Goal: Task Accomplishment & Management: Manage account settings

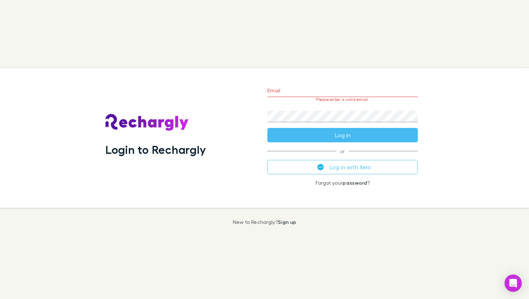
type input "**********"
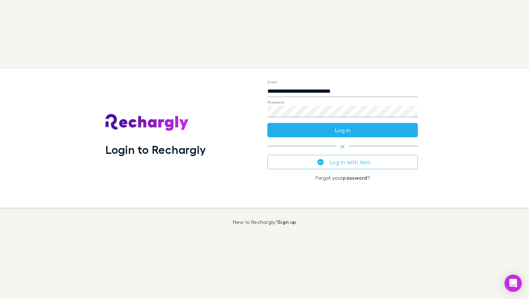
click at [320, 132] on button "Log in" at bounding box center [342, 130] width 150 height 14
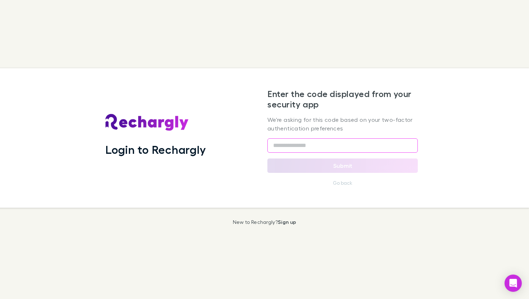
click at [307, 142] on input "text" at bounding box center [342, 145] width 150 height 14
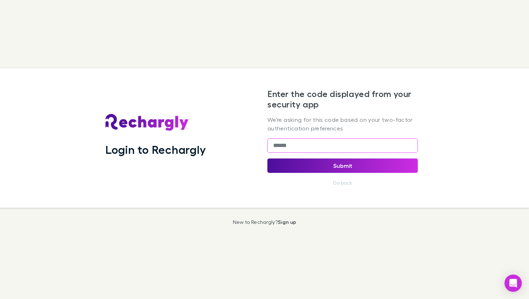
type input "******"
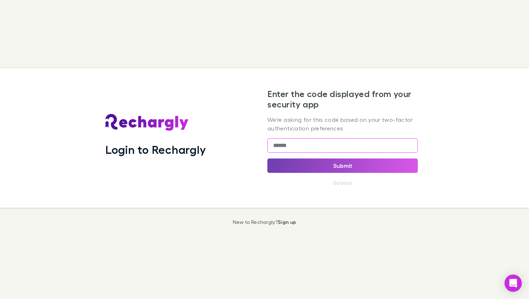
click at [333, 164] on button "Submit" at bounding box center [342, 166] width 150 height 14
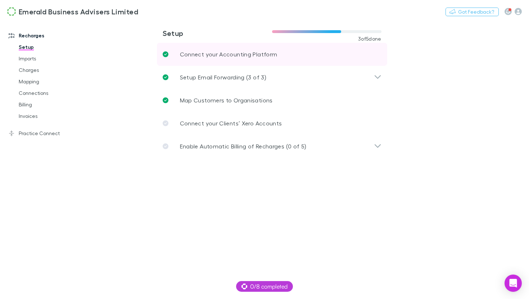
click at [200, 56] on p "Connect your Accounting Platform" at bounding box center [228, 54] width 97 height 9
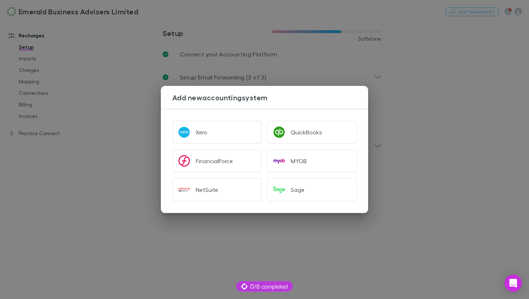
click at [91, 140] on div "Add new accounting system Xero QuickBooks FinancialForce MYOB NetSuite Sage" at bounding box center [264, 149] width 529 height 299
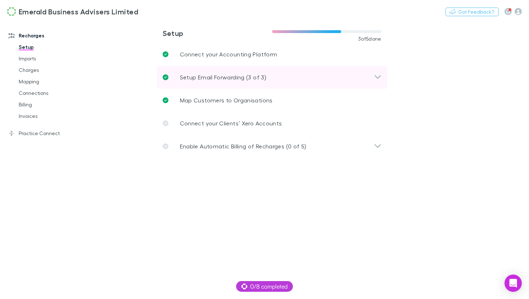
click at [197, 82] on p "Setup Email Forwarding (3 of 3)" at bounding box center [223, 77] width 86 height 9
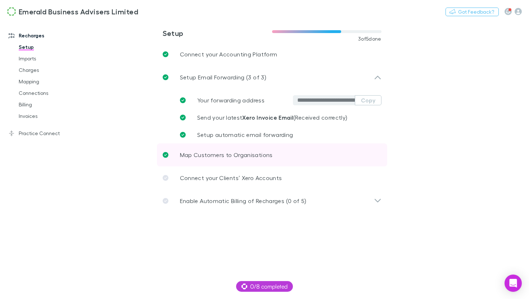
click at [214, 159] on p "Map Customers to Organisations" at bounding box center [226, 155] width 93 height 9
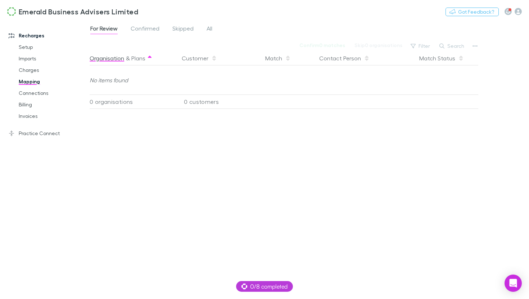
click at [104, 61] on button "Organisation" at bounding box center [107, 58] width 35 height 14
click at [145, 25] on span "Confirmed" at bounding box center [145, 29] width 29 height 9
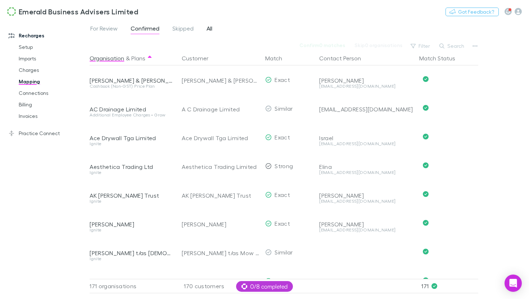
click at [211, 30] on span "All" at bounding box center [209, 29] width 6 height 9
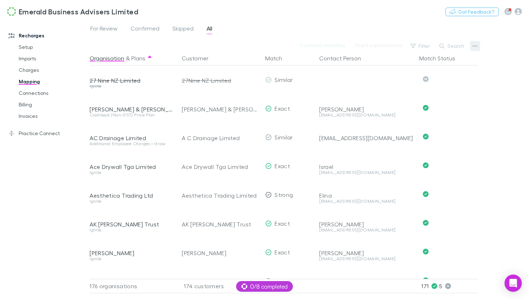
click at [472, 48] on icon "button" at bounding box center [474, 46] width 5 height 6
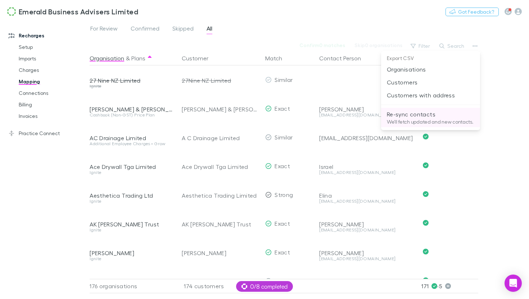
click at [419, 111] on p "Re-sync contacts" at bounding box center [430, 114] width 87 height 9
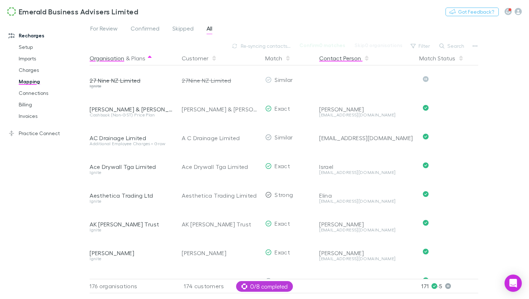
click at [340, 62] on button "Contact Person" at bounding box center [344, 58] width 50 height 14
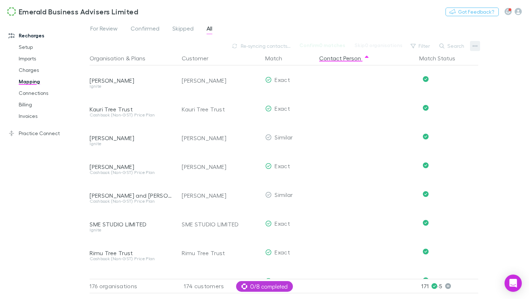
click at [474, 49] on button "button" at bounding box center [475, 46] width 10 height 10
click at [494, 128] on div at bounding box center [264, 149] width 529 height 299
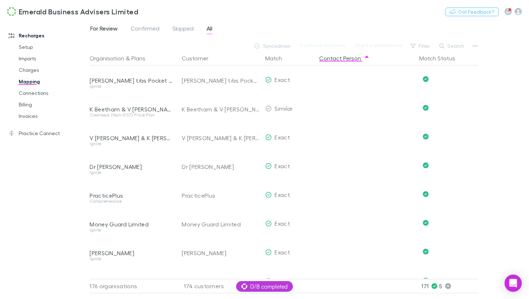
click at [109, 27] on span "For Review" at bounding box center [103, 29] width 27 height 9
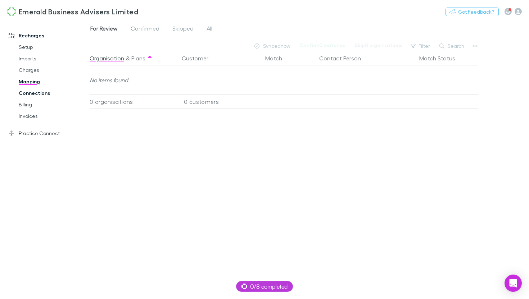
click at [44, 95] on link "Connections" at bounding box center [50, 93] width 77 height 12
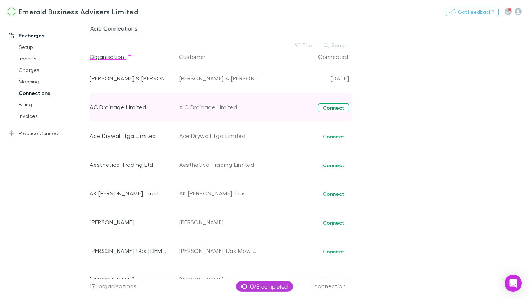
click at [330, 110] on button "Connect" at bounding box center [333, 108] width 31 height 9
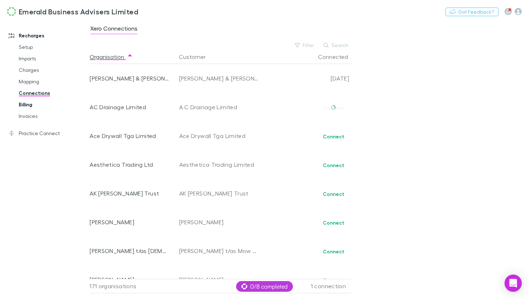
click at [29, 107] on link "Billing" at bounding box center [50, 105] width 77 height 12
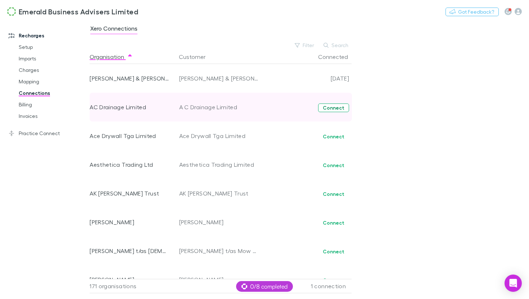
click at [336, 110] on button "Connect" at bounding box center [333, 108] width 31 height 9
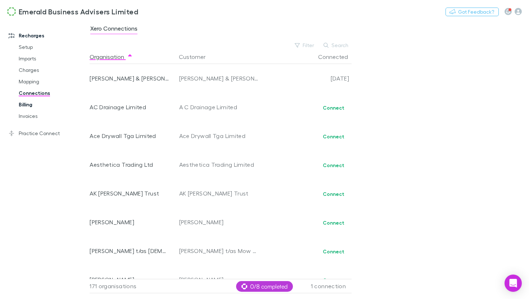
click at [38, 108] on link "Billing" at bounding box center [50, 105] width 77 height 12
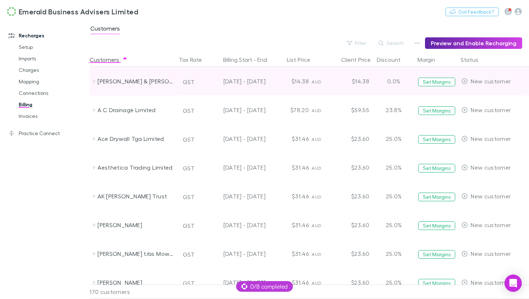
click at [95, 82] on icon at bounding box center [94, 81] width 6 height 6
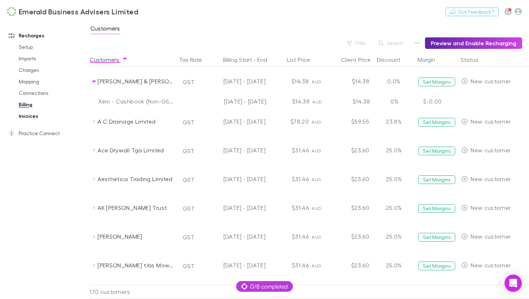
click at [35, 119] on link "Invoices" at bounding box center [50, 116] width 77 height 12
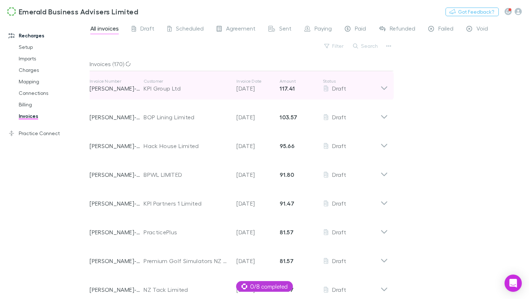
click at [380, 93] on div "Invoice Number RECH-0102 Customer KPI Group Ltd Invoice Date 17 Sep 2025 Amount…" at bounding box center [235, 86] width 291 height 26
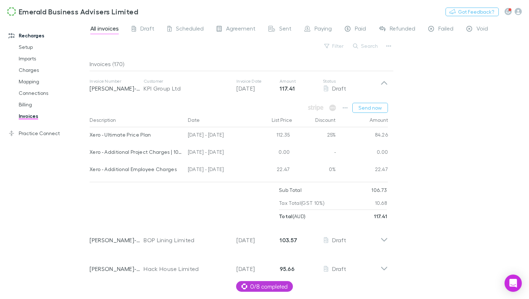
scroll to position [19, 0]
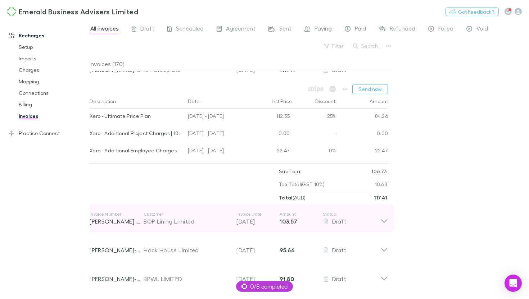
click at [380, 222] on icon at bounding box center [384, 218] width 8 height 14
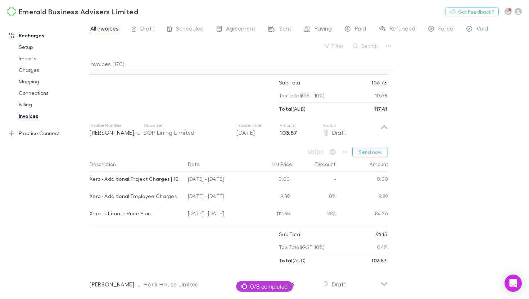
scroll to position [117, 0]
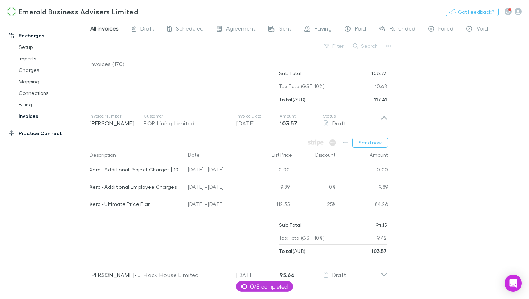
click at [33, 136] on link "Practice Connect" at bounding box center [44, 134] width 87 height 12
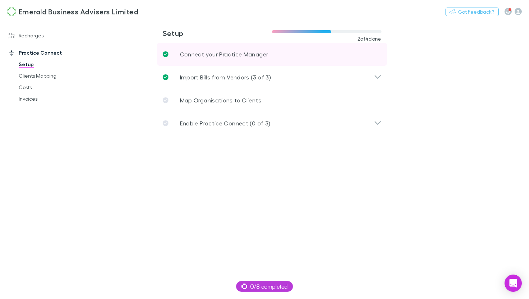
click at [218, 59] on p "Connect your Practice Manager" at bounding box center [224, 54] width 88 height 9
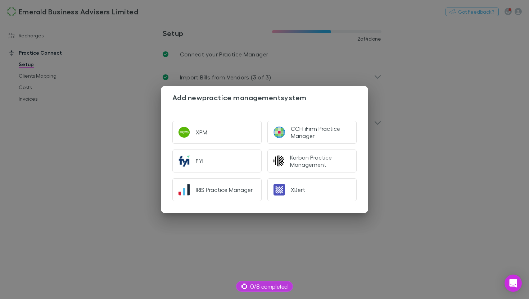
click at [440, 114] on div "Add new practice management system XPM CCH iFirm Practice Manager FYI Karbon Pr…" at bounding box center [264, 149] width 529 height 299
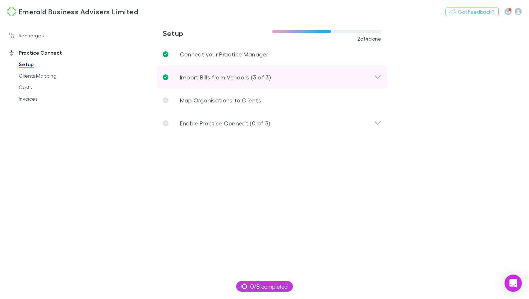
click at [241, 81] on p "Import Bills from Vendors (3 of 3)" at bounding box center [225, 77] width 91 height 9
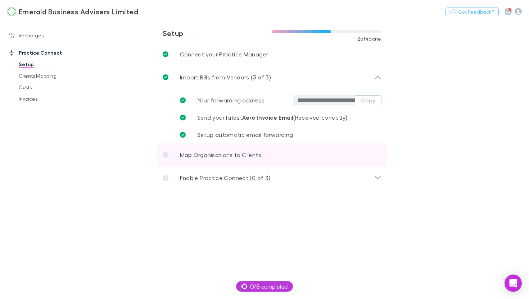
click at [237, 158] on p "Map Organisations to Clients" at bounding box center [220, 155] width 81 height 9
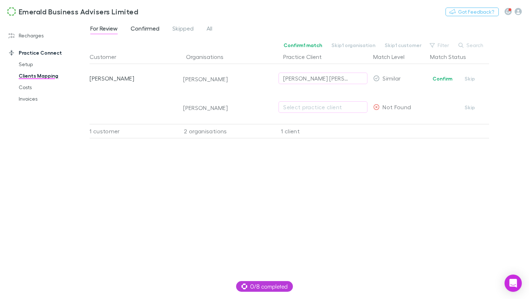
click at [141, 26] on span "Confirmed" at bounding box center [145, 29] width 29 height 9
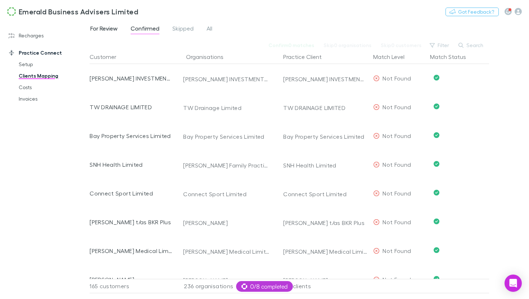
click at [107, 31] on span "For Review" at bounding box center [103, 29] width 27 height 9
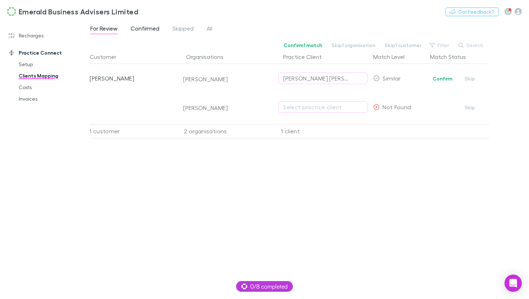
click at [152, 30] on span "Confirmed" at bounding box center [145, 29] width 29 height 9
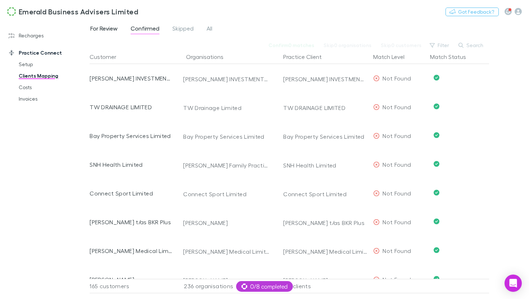
click at [102, 29] on span "For Review" at bounding box center [103, 29] width 27 height 9
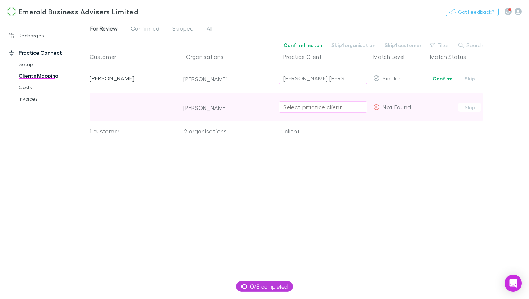
click at [289, 108] on div "Select practice client" at bounding box center [322, 107] width 79 height 9
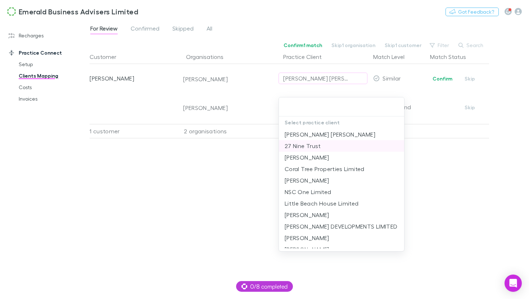
click at [304, 145] on li "27 Nine Trust" at bounding box center [341, 146] width 125 height 12
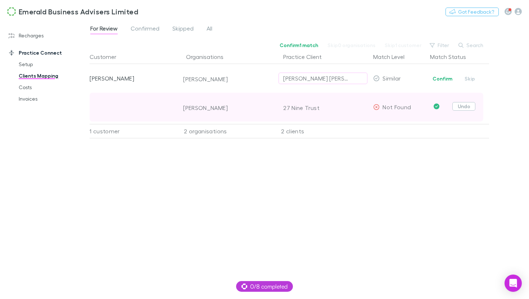
click at [467, 109] on button "Undo" at bounding box center [463, 106] width 23 height 9
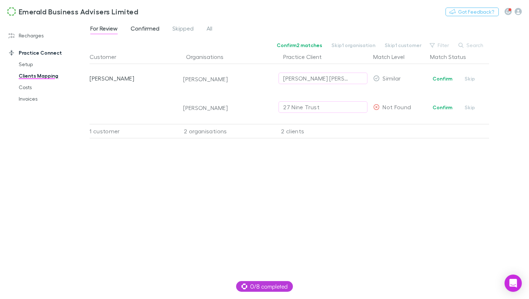
click at [147, 28] on span "Confirmed" at bounding box center [145, 29] width 29 height 9
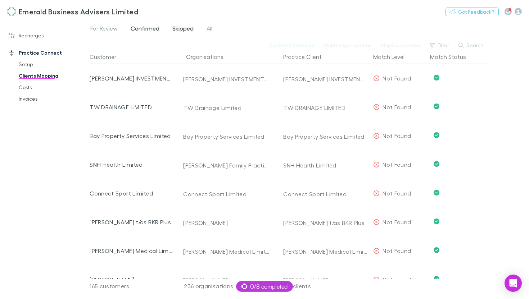
click at [187, 31] on span "Skipped" at bounding box center [182, 29] width 21 height 9
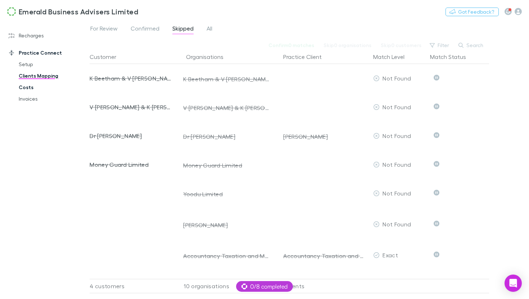
click at [29, 88] on link "Costs" at bounding box center [50, 88] width 77 height 12
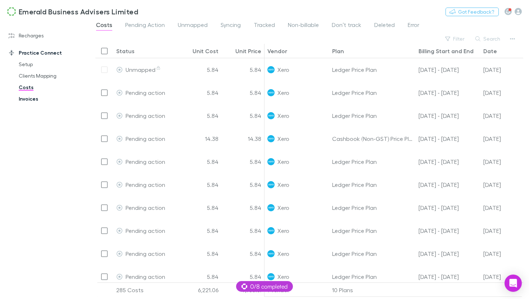
click at [37, 102] on link "Invoices" at bounding box center [50, 99] width 77 height 12
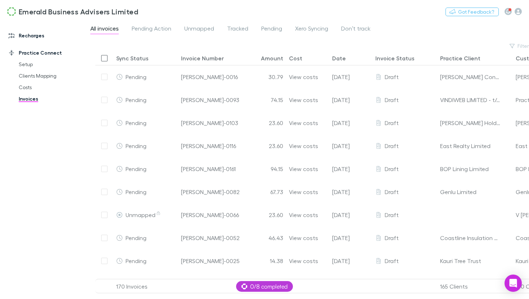
click at [37, 35] on link "Recharges" at bounding box center [44, 36] width 87 height 12
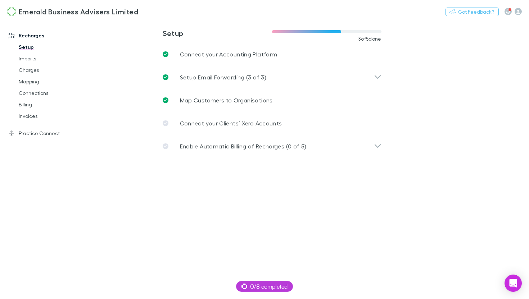
click at [30, 35] on link "Recharges" at bounding box center [44, 36] width 87 height 12
click at [520, 12] on icon "button" at bounding box center [517, 11] width 7 height 7
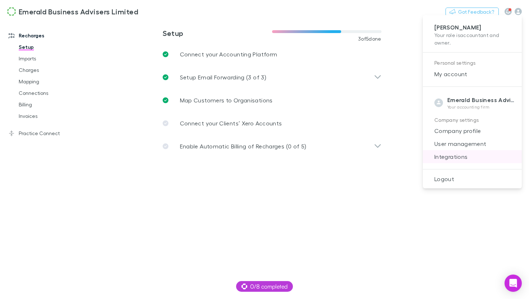
click at [460, 155] on span "Integrations" at bounding box center [471, 156] width 87 height 9
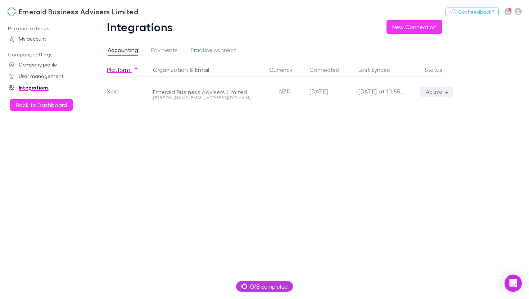
click at [447, 92] on icon "button" at bounding box center [446, 93] width 3 height 2
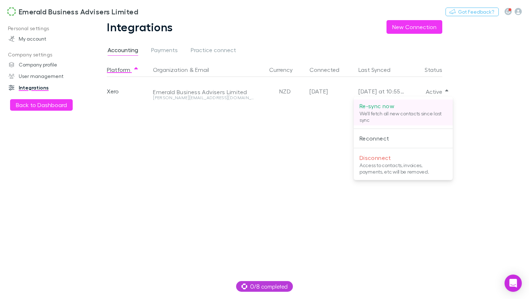
click at [379, 110] on p "Re-sync now" at bounding box center [402, 106] width 87 height 9
click at [167, 54] on div at bounding box center [264, 149] width 529 height 299
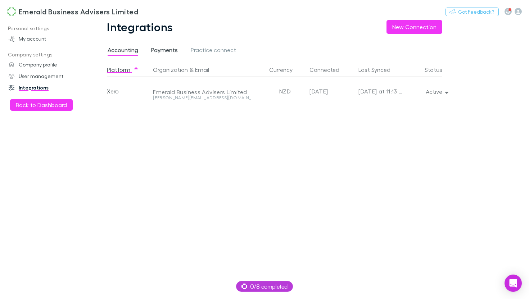
click at [167, 52] on span "Payments" at bounding box center [164, 50] width 27 height 9
click at [37, 37] on link "My account" at bounding box center [44, 39] width 87 height 12
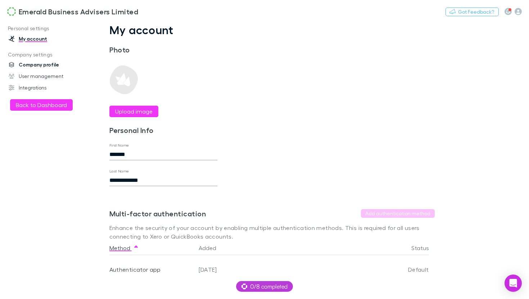
click at [27, 65] on link "Company profile" at bounding box center [44, 65] width 87 height 12
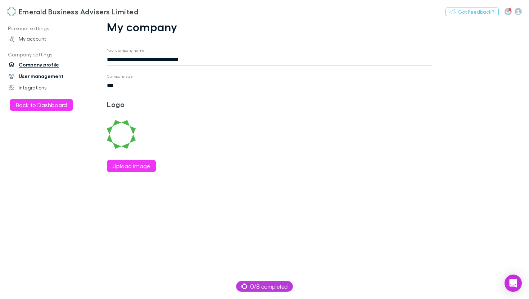
click at [32, 78] on link "User management" at bounding box center [44, 76] width 87 height 12
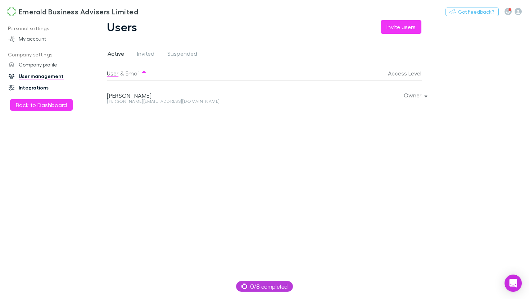
click at [29, 89] on link "Integrations" at bounding box center [44, 88] width 87 height 12
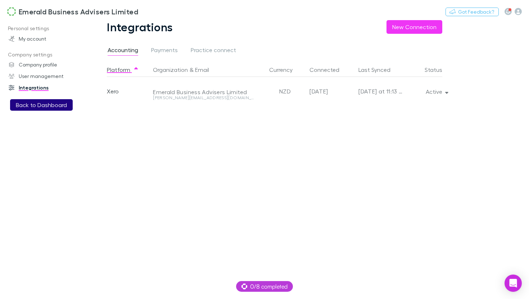
click at [31, 109] on button "Back to Dashboard" at bounding box center [41, 105] width 63 height 12
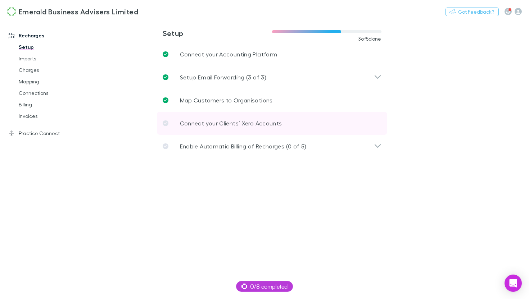
click at [212, 126] on p "Connect your Clients’ Xero Accounts" at bounding box center [231, 123] width 102 height 9
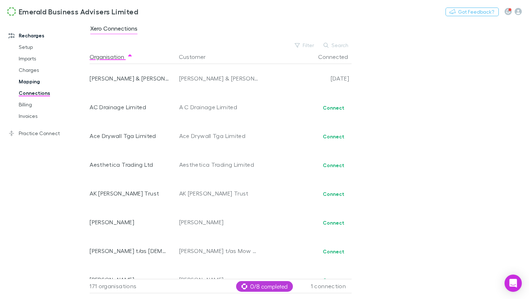
click at [28, 81] on link "Mapping" at bounding box center [50, 82] width 77 height 12
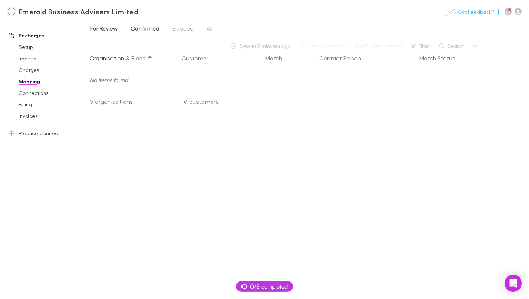
click at [149, 27] on span "Confirmed" at bounding box center [145, 29] width 29 height 9
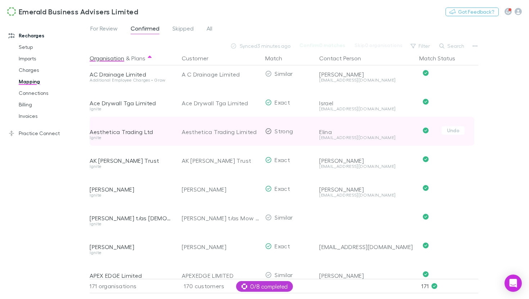
scroll to position [61, 0]
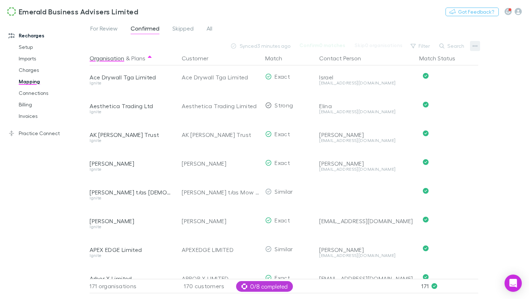
click at [474, 46] on icon "button" at bounding box center [474, 46] width 5 height 6
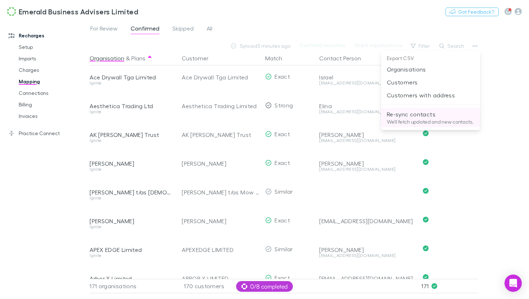
click at [423, 112] on p "Re-sync contacts" at bounding box center [430, 114] width 87 height 9
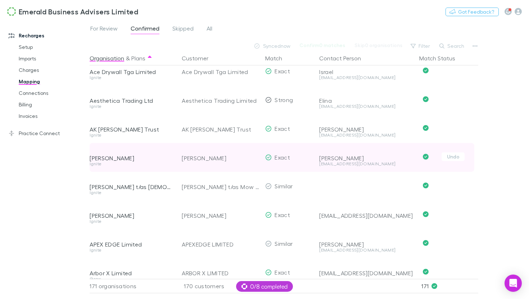
scroll to position [67, 0]
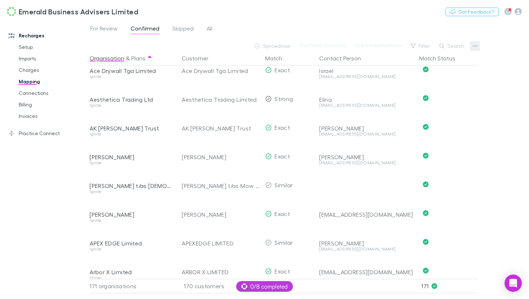
click at [475, 49] on icon "button" at bounding box center [474, 46] width 5 height 6
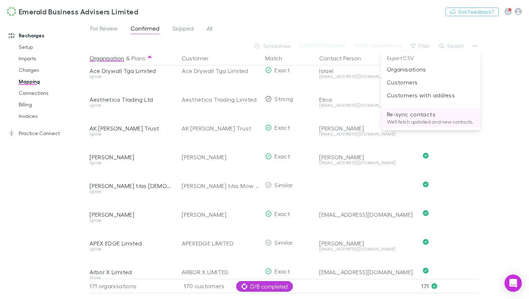
click at [429, 112] on p "Re-sync contacts" at bounding box center [430, 114] width 87 height 9
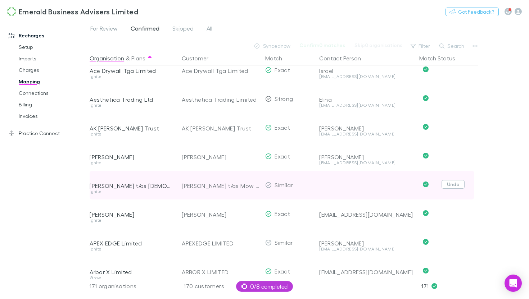
click at [450, 185] on button "Undo" at bounding box center [452, 184] width 23 height 9
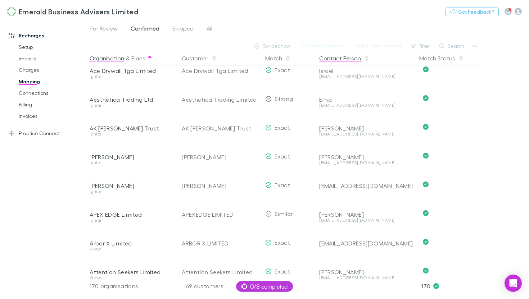
click at [347, 56] on button "Contact Person" at bounding box center [344, 58] width 50 height 14
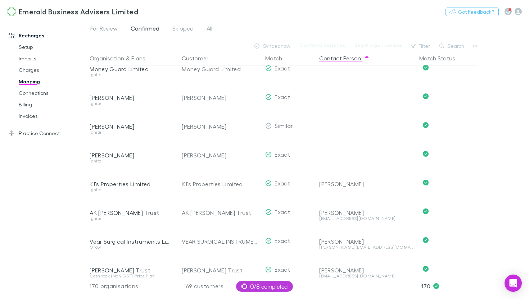
scroll to position [130, 0]
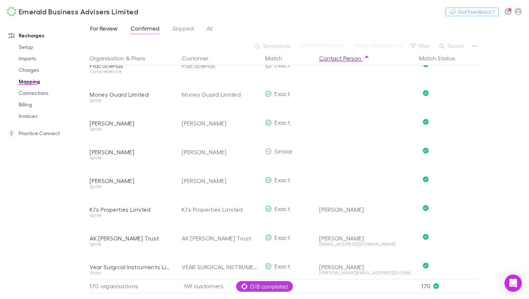
click at [102, 25] on span "For Review" at bounding box center [103, 29] width 27 height 9
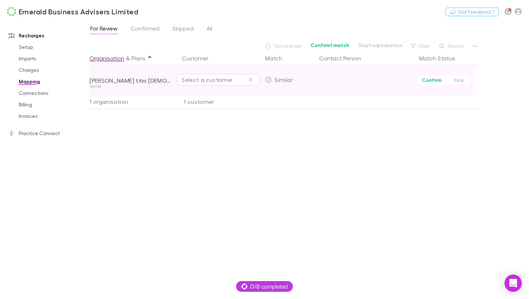
click at [216, 81] on div "Select a customer" at bounding box center [218, 80] width 73 height 9
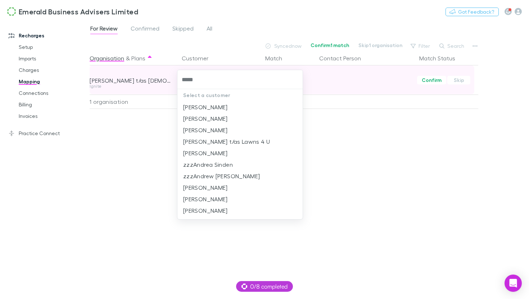
type input "******"
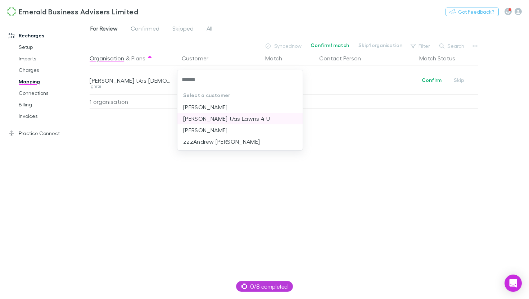
click at [247, 120] on li "Andrew Harris t/as Lawns 4 U" at bounding box center [239, 119] width 125 height 12
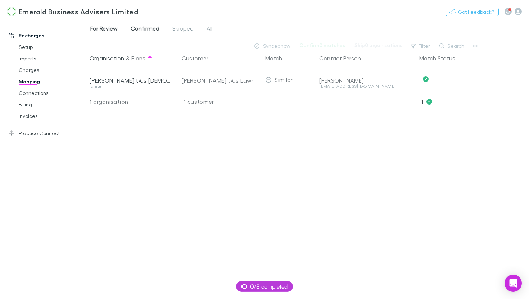
click at [151, 30] on span "Confirmed" at bounding box center [145, 29] width 29 height 9
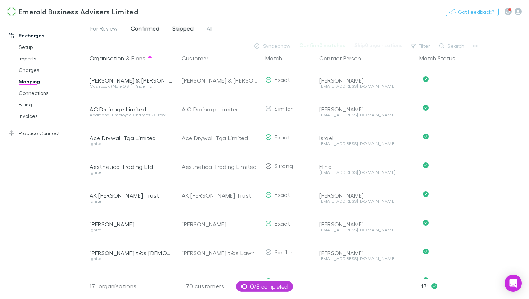
click at [175, 29] on span "Skipped" at bounding box center [182, 29] width 21 height 9
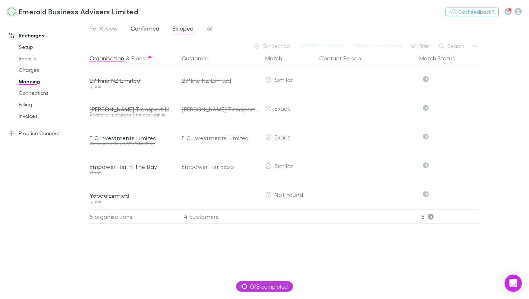
click at [147, 28] on span "Confirmed" at bounding box center [145, 29] width 29 height 9
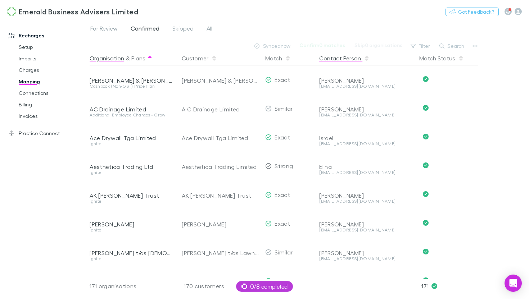
click at [336, 59] on button "Contact Person" at bounding box center [344, 58] width 50 height 14
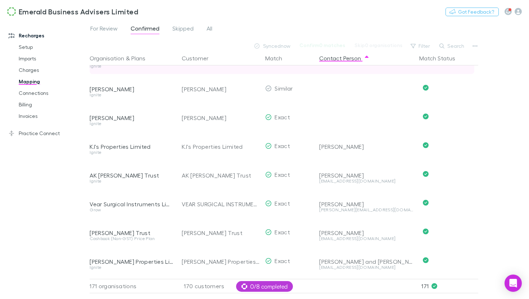
scroll to position [194, 0]
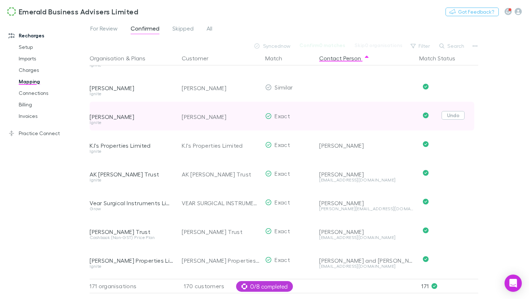
click at [457, 115] on button "Undo" at bounding box center [452, 115] width 23 height 9
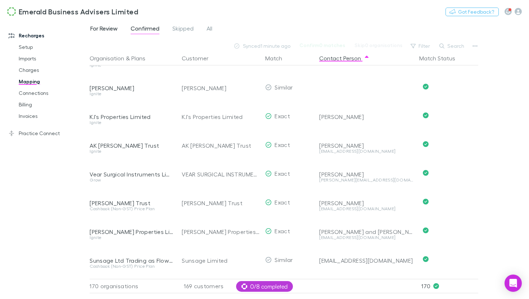
click at [109, 29] on span "For Review" at bounding box center [103, 29] width 27 height 9
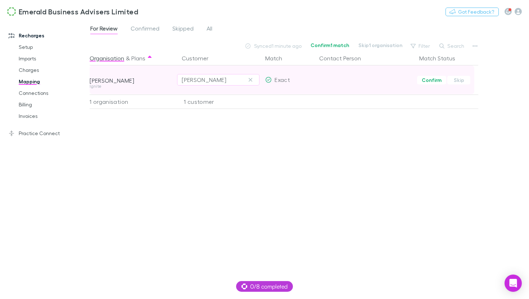
click at [321, 81] on div at bounding box center [366, 74] width 94 height 19
click at [252, 80] on icon "button" at bounding box center [250, 80] width 4 height 6
click at [222, 81] on div "Select a customer" at bounding box center [218, 80] width 73 height 9
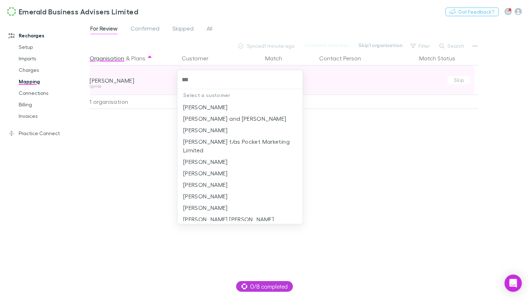
type input "****"
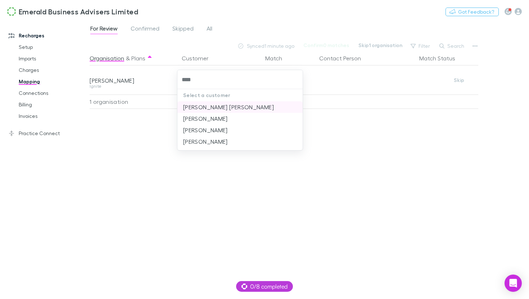
click at [242, 106] on li "Mary Alexander Fay" at bounding box center [239, 107] width 125 height 12
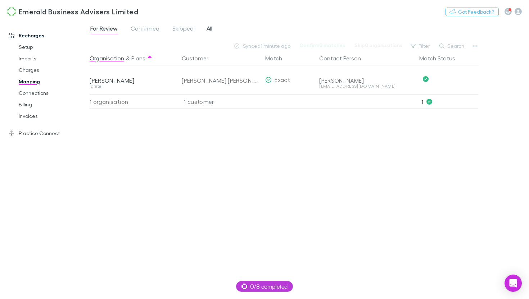
click at [213, 30] on link "All" at bounding box center [209, 30] width 7 height 12
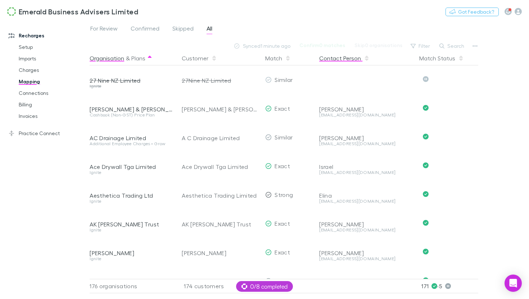
click at [341, 61] on button "Contact Person" at bounding box center [344, 58] width 50 height 14
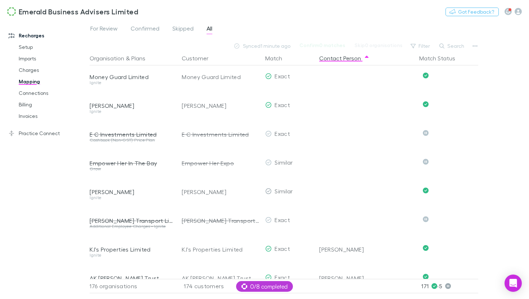
scroll to position [149, 0]
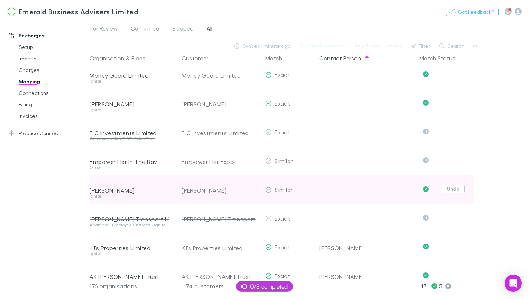
click at [456, 191] on button "Undo" at bounding box center [452, 189] width 23 height 9
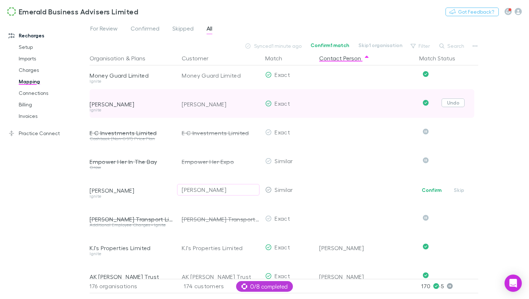
click at [455, 103] on button "Undo" at bounding box center [452, 103] width 23 height 9
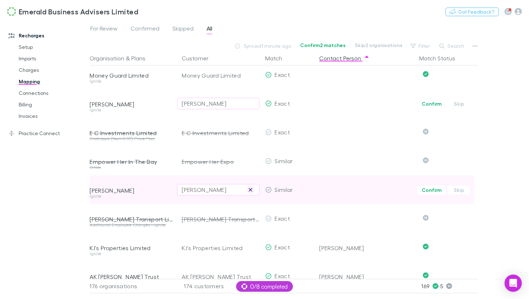
click at [252, 190] on icon "button" at bounding box center [250, 190] width 4 height 6
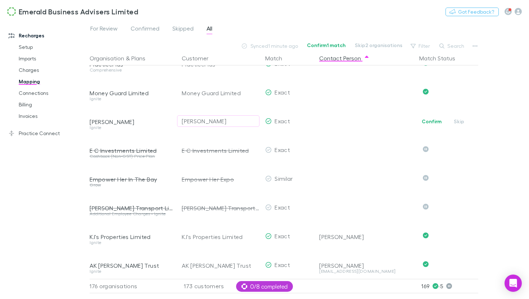
scroll to position [82, 0]
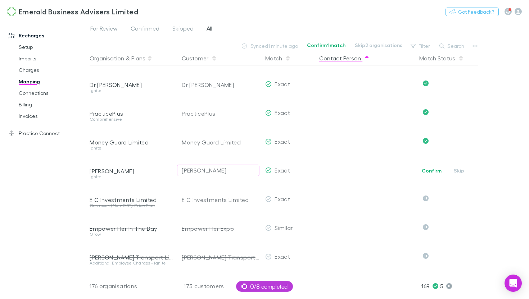
click at [340, 58] on button "Contact Person" at bounding box center [344, 58] width 50 height 14
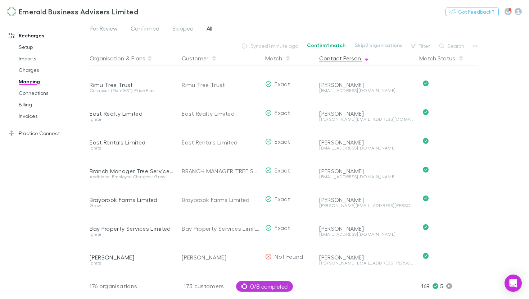
click at [340, 58] on button "Contact Person" at bounding box center [344, 58] width 50 height 14
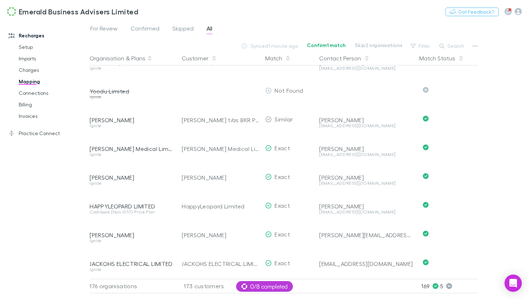
scroll to position [124, 0]
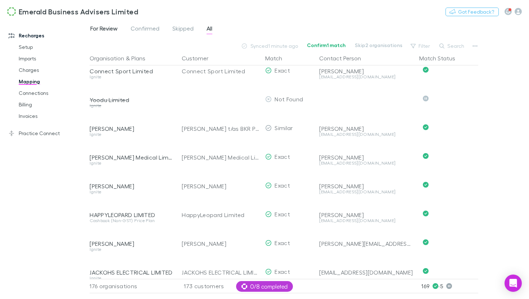
click at [101, 24] on link "For Review" at bounding box center [104, 30] width 29 height 12
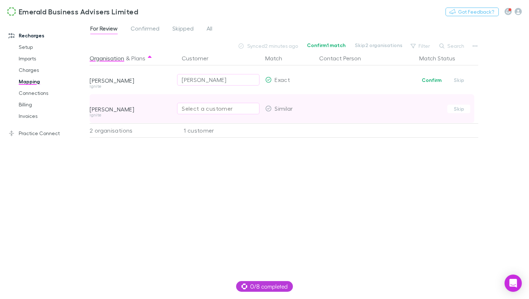
click at [205, 111] on div "Select a customer" at bounding box center [218, 108] width 73 height 9
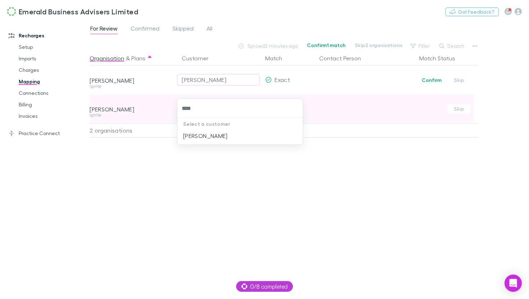
type input "*****"
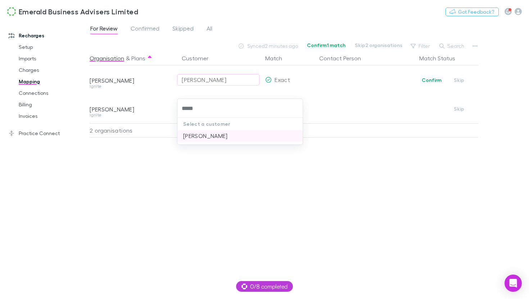
click at [211, 136] on li "Kathryn Licht" at bounding box center [239, 136] width 125 height 12
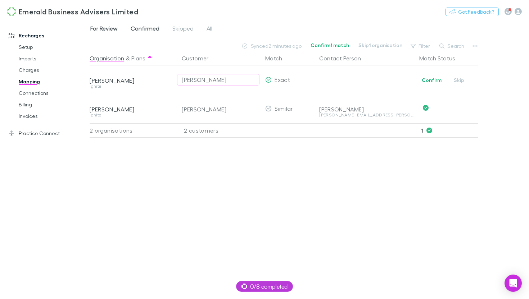
click at [149, 28] on span "Confirmed" at bounding box center [145, 29] width 29 height 9
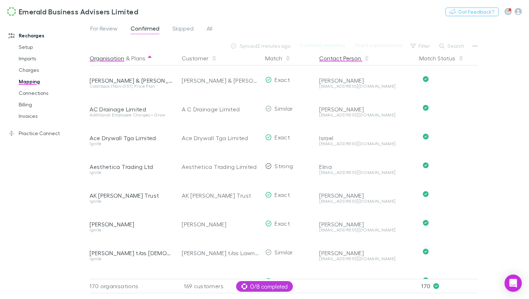
click at [345, 59] on button "Contact Person" at bounding box center [344, 58] width 50 height 14
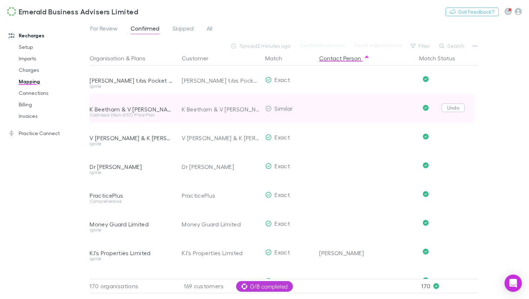
click at [457, 107] on button "Undo" at bounding box center [452, 108] width 23 height 9
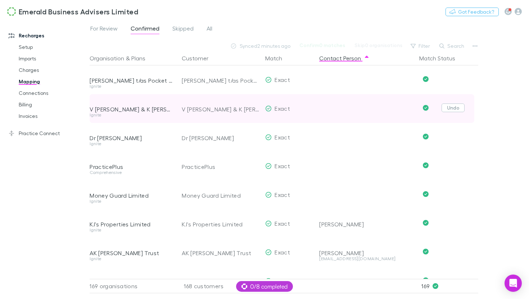
click at [456, 110] on button "Undo" at bounding box center [452, 108] width 23 height 9
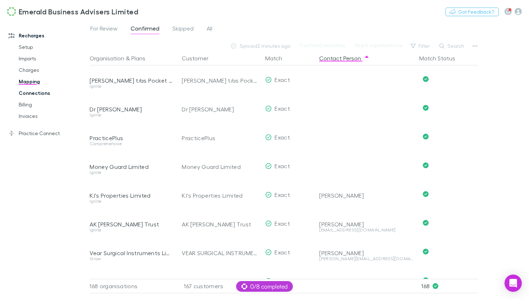
click at [41, 92] on link "Connections" at bounding box center [50, 93] width 77 height 12
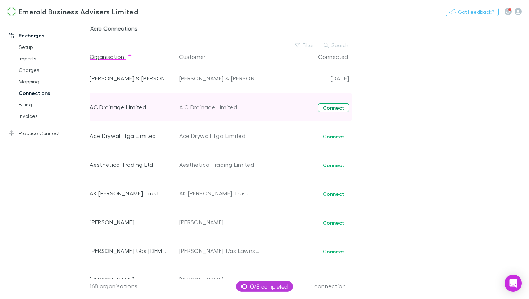
click at [342, 107] on button "Connect" at bounding box center [333, 108] width 31 height 9
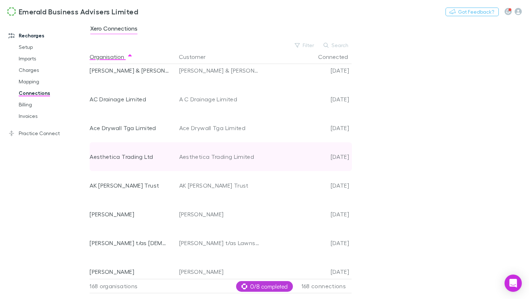
scroll to position [6, 0]
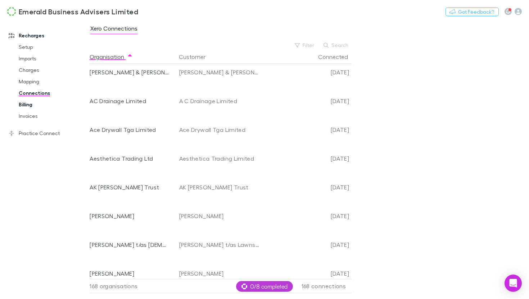
click at [22, 105] on link "Billing" at bounding box center [50, 105] width 77 height 12
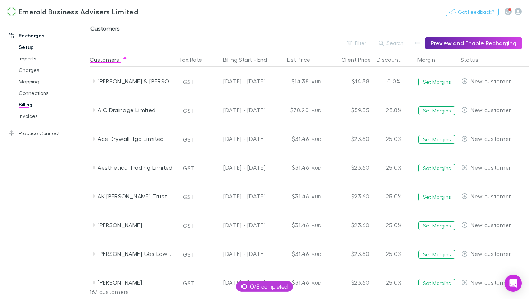
click at [25, 49] on link "Setup" at bounding box center [50, 47] width 77 height 12
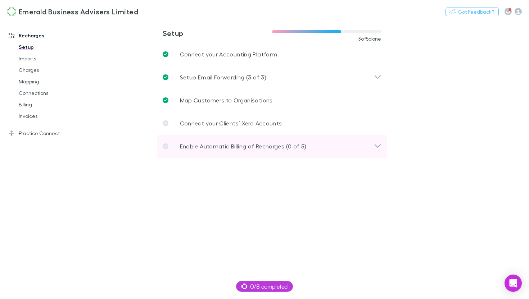
click at [225, 148] on p "Enable Automatic Billing of Recharges (0 of 5)" at bounding box center [243, 146] width 127 height 9
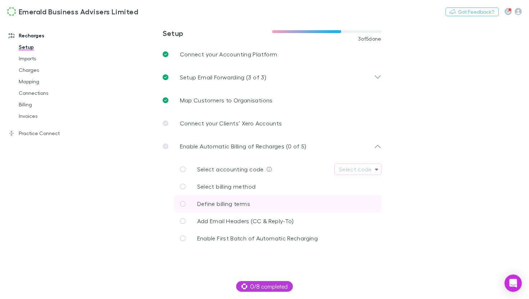
click at [232, 208] on link "Define billing terms" at bounding box center [277, 203] width 207 height 17
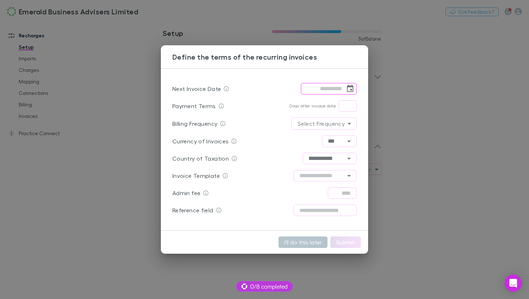
click at [307, 280] on div "**********" at bounding box center [264, 149] width 529 height 299
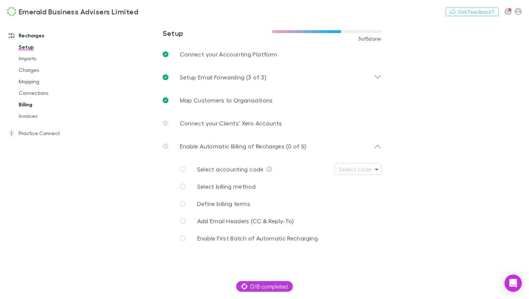
click at [28, 103] on link "Billing" at bounding box center [50, 105] width 77 height 12
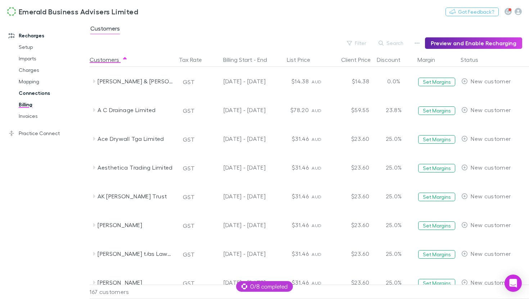
click at [33, 93] on link "Connections" at bounding box center [50, 93] width 77 height 12
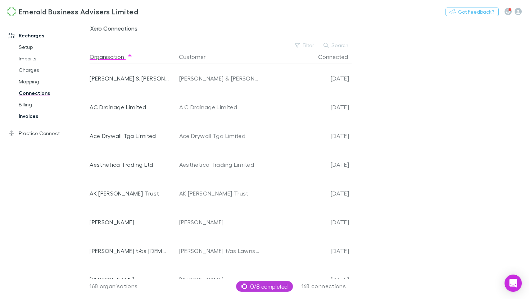
click at [29, 116] on link "Invoices" at bounding box center [50, 116] width 77 height 12
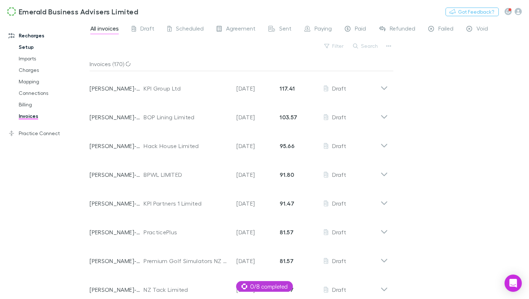
click at [27, 48] on link "Setup" at bounding box center [50, 47] width 77 height 12
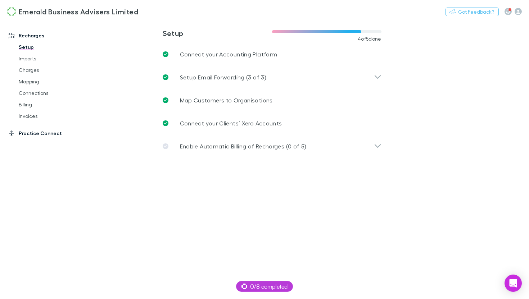
click at [46, 136] on link "Practice Connect" at bounding box center [44, 134] width 87 height 12
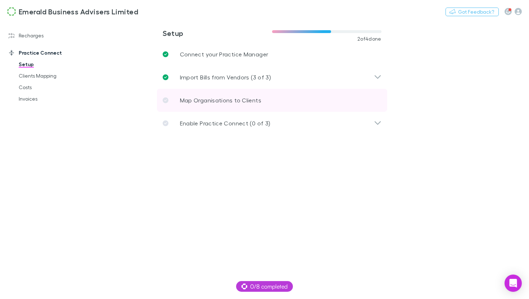
click at [206, 101] on p "Map Organisations to Clients" at bounding box center [220, 100] width 81 height 9
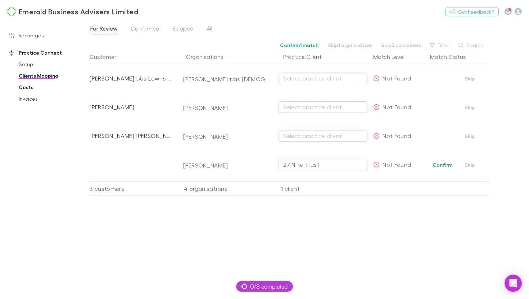
click at [29, 88] on link "Costs" at bounding box center [50, 88] width 77 height 12
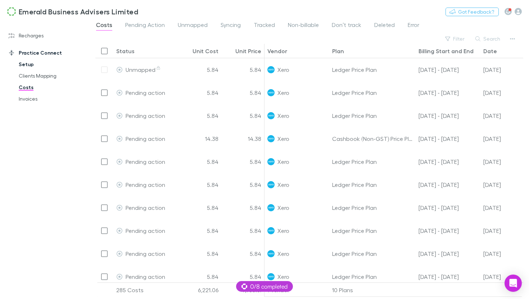
click at [24, 64] on link "Setup" at bounding box center [50, 65] width 77 height 12
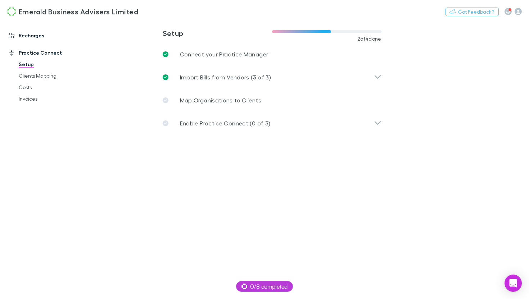
click at [32, 37] on link "Recharges" at bounding box center [44, 36] width 87 height 12
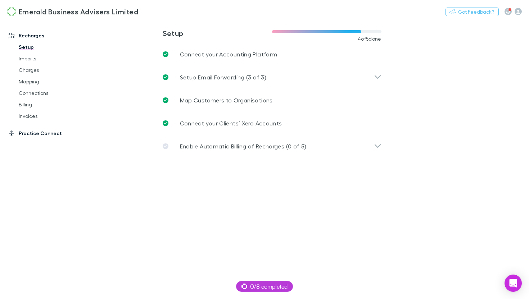
click at [42, 133] on link "Practice Connect" at bounding box center [44, 134] width 87 height 12
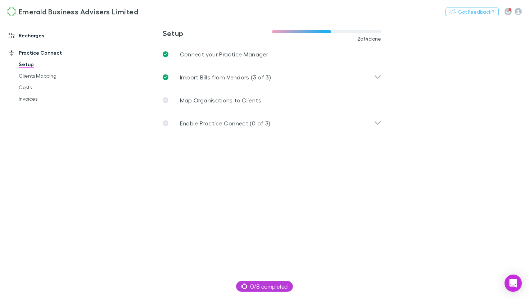
click at [35, 35] on link "Recharges" at bounding box center [44, 36] width 87 height 12
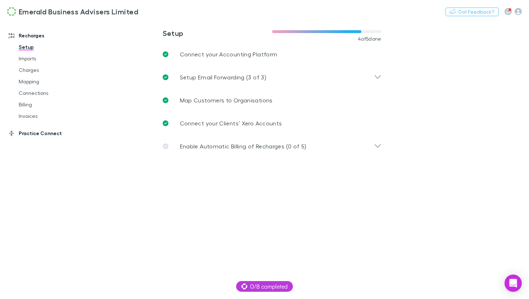
click at [35, 134] on link "Practice Connect" at bounding box center [44, 134] width 87 height 12
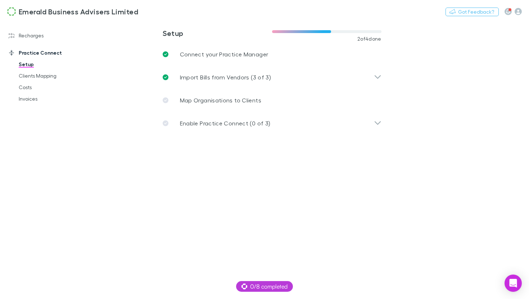
click at [28, 65] on link "Setup" at bounding box center [50, 65] width 77 height 12
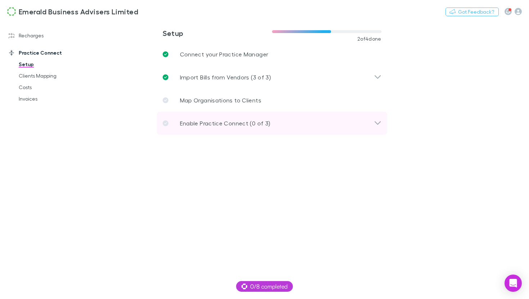
click at [219, 130] on div "Enable Practice Connect (0 of 3)" at bounding box center [272, 123] width 230 height 23
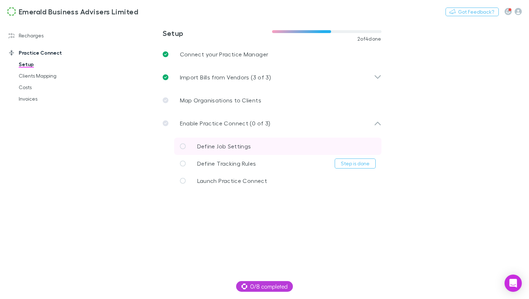
click at [181, 148] on icon at bounding box center [183, 146] width 6 height 6
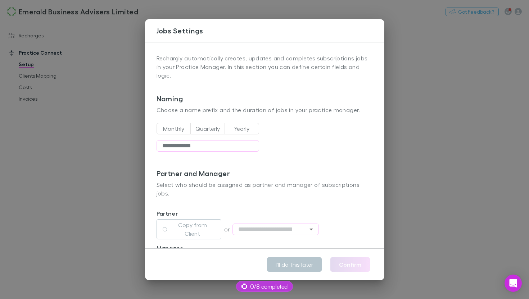
click at [245, 123] on button "Yearly" at bounding box center [241, 129] width 35 height 12
click at [348, 122] on body "**********" at bounding box center [264, 149] width 529 height 299
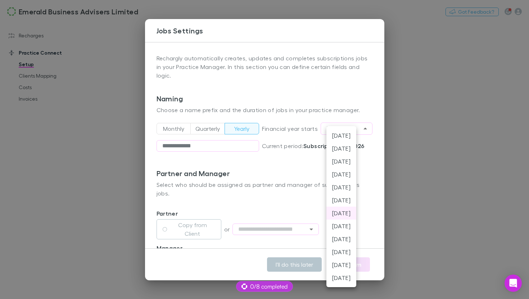
click at [350, 177] on li "1st of Apr" at bounding box center [341, 174] width 30 height 13
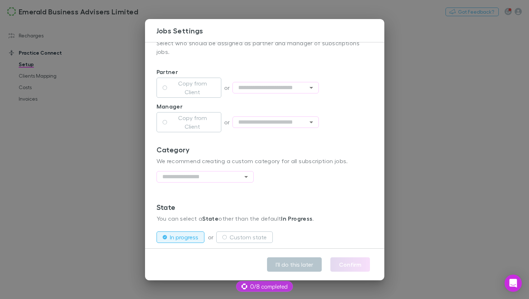
scroll to position [148, 0]
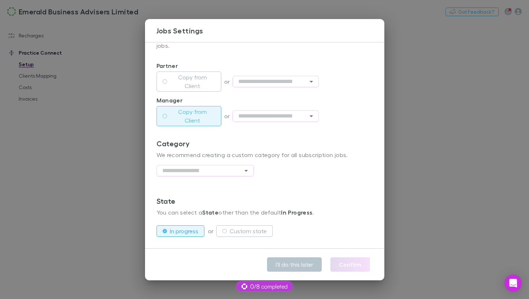
click at [179, 106] on button "Copy from Client" at bounding box center [188, 116] width 65 height 20
click at [194, 73] on label "Copy from Client" at bounding box center [192, 81] width 45 height 17
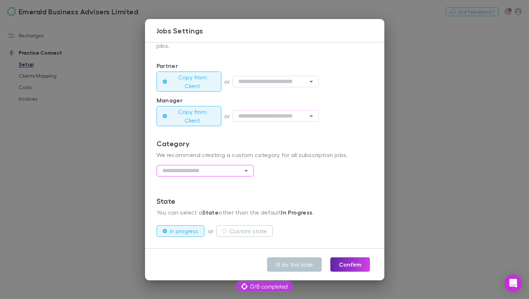
click at [221, 165] on input "text" at bounding box center [204, 171] width 97 height 12
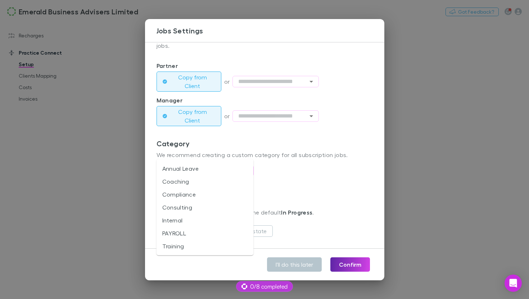
click at [194, 215] on li "Internal" at bounding box center [204, 220] width 97 height 13
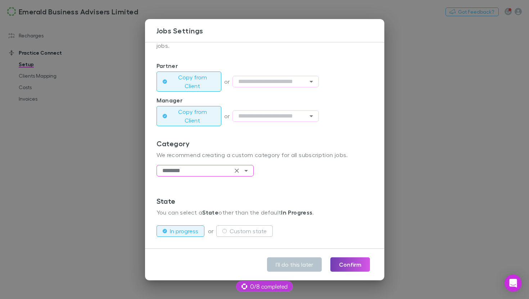
click at [350, 264] on button "Confirm" at bounding box center [350, 264] width 40 height 14
type input "********"
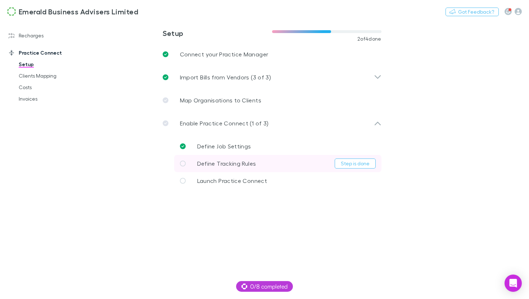
click at [218, 163] on span "Define Tracking Rules" at bounding box center [226, 163] width 59 height 7
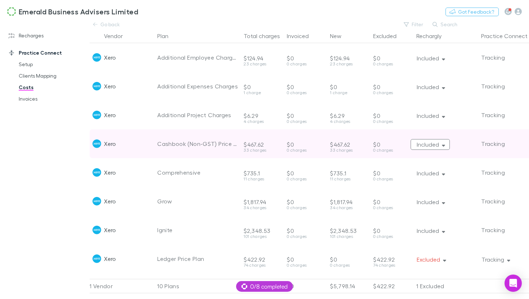
click at [444, 146] on icon "button" at bounding box center [443, 146] width 3 height 2
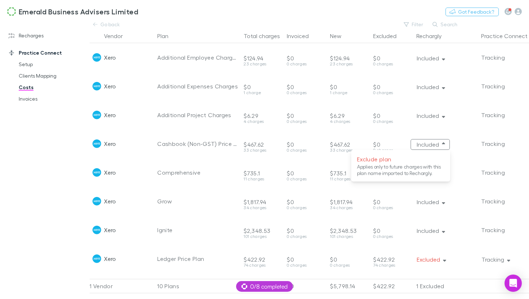
click at [467, 156] on div at bounding box center [264, 149] width 529 height 299
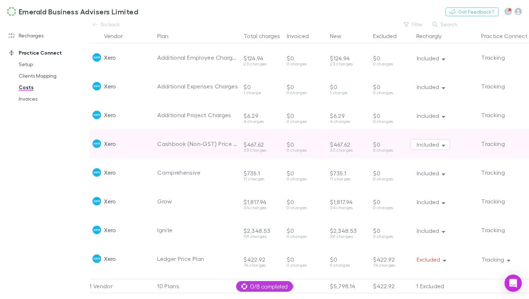
scroll to position [0, 3]
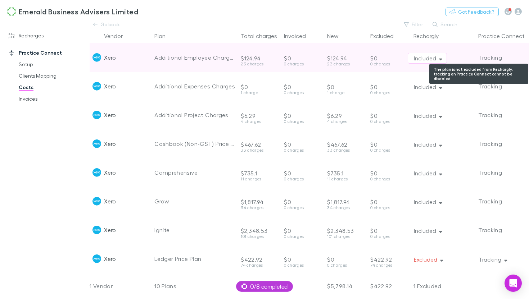
click at [495, 57] on span "Tracking" at bounding box center [490, 57] width 24 height 7
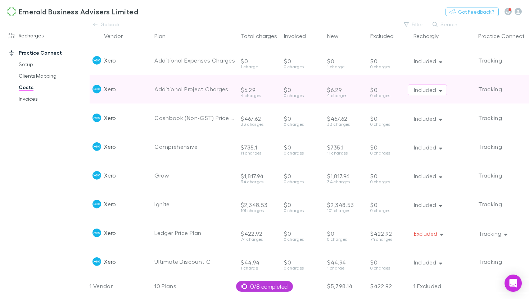
scroll to position [58, 3]
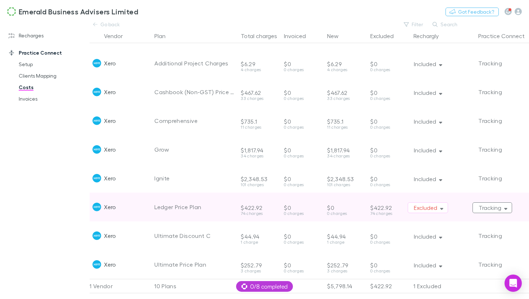
click at [508, 204] on button "Tracking" at bounding box center [492, 207] width 40 height 11
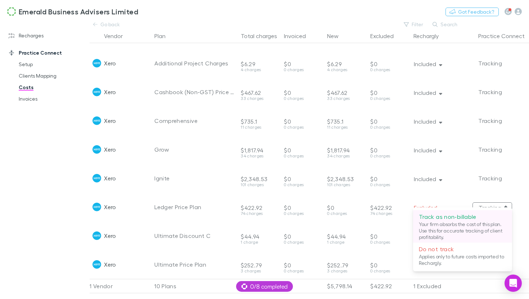
click at [459, 226] on p "Your firm absorbs the cost of this plan. Use this for accurate tracking of clie…" at bounding box center [462, 230] width 87 height 19
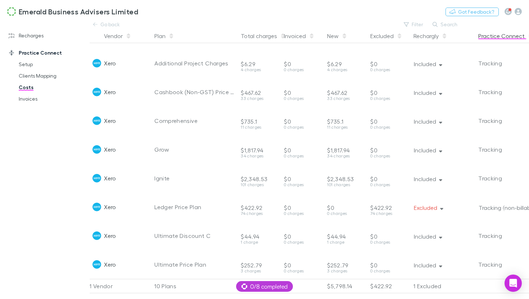
click at [501, 35] on button "Practice Connect" at bounding box center [505, 36] width 55 height 14
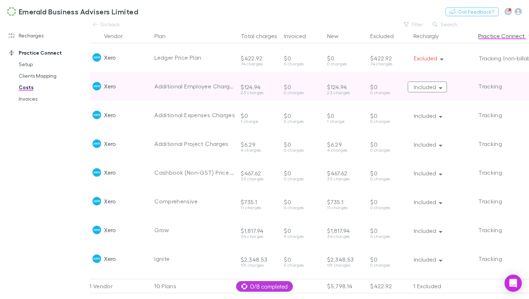
click at [443, 88] on button "Included" at bounding box center [426, 87] width 39 height 11
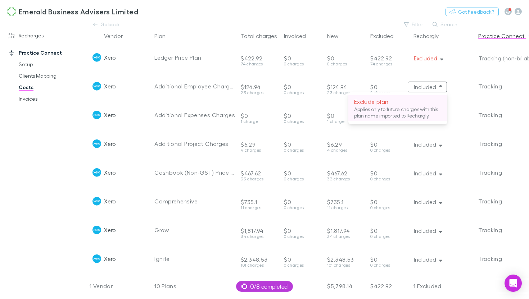
click at [415, 102] on p "Exclude plan" at bounding box center [397, 101] width 87 height 9
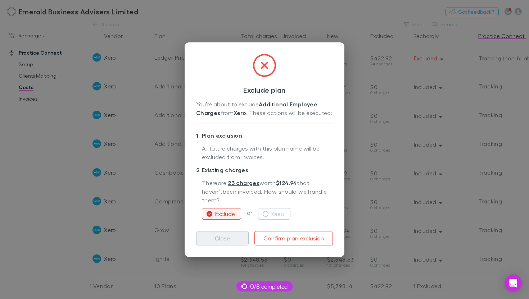
click at [214, 240] on button "Close" at bounding box center [222, 238] width 52 height 14
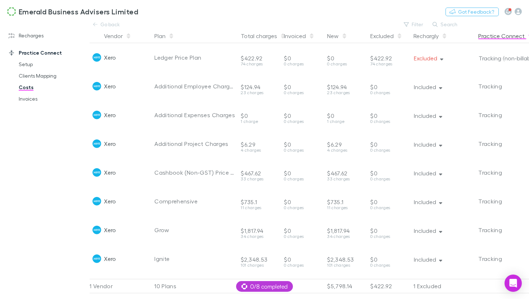
click at [500, 36] on button "Practice Connect" at bounding box center [505, 36] width 55 height 14
click at [162, 34] on button "Plan" at bounding box center [164, 36] width 20 height 14
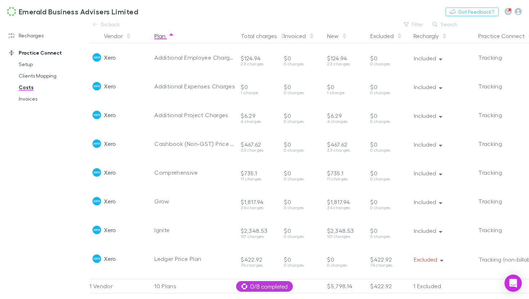
click at [162, 35] on button "Plan" at bounding box center [164, 36] width 20 height 14
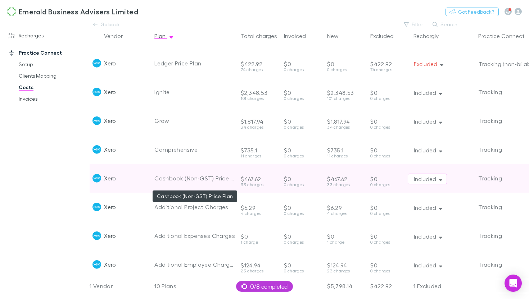
scroll to position [58, 3]
click at [441, 176] on button "Included" at bounding box center [426, 179] width 39 height 11
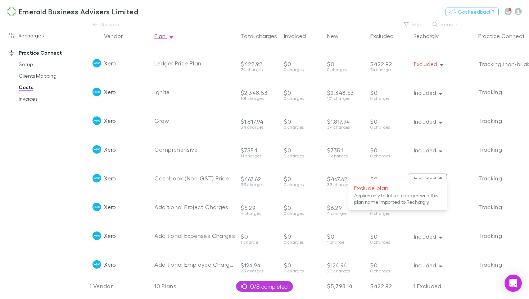
click at [456, 178] on div at bounding box center [264, 149] width 529 height 299
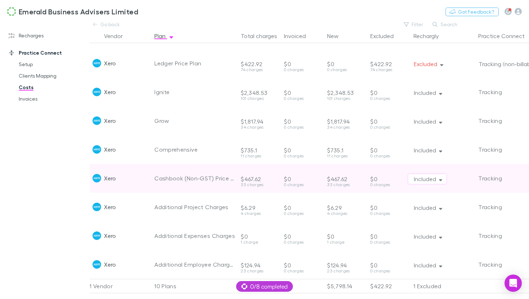
click at [498, 176] on span "Tracking" at bounding box center [490, 178] width 24 height 7
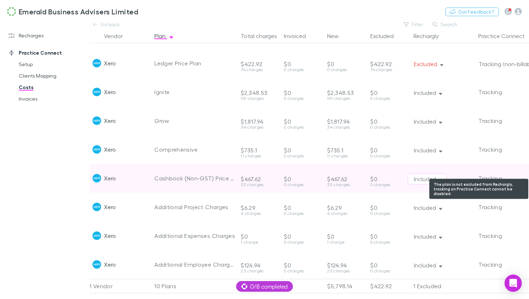
click at [501, 175] on span "Tracking" at bounding box center [490, 178] width 24 height 7
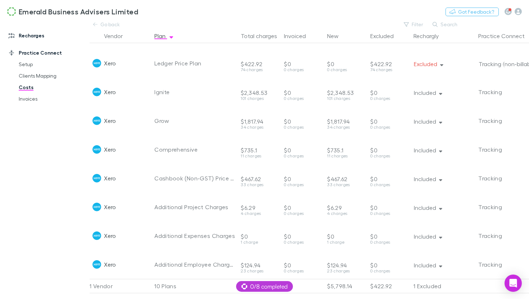
click at [32, 39] on link "Recharges" at bounding box center [44, 36] width 87 height 12
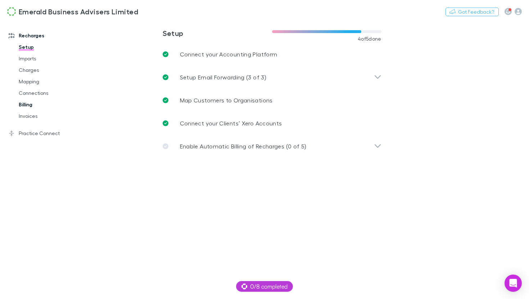
click at [24, 107] on link "Billing" at bounding box center [50, 105] width 77 height 12
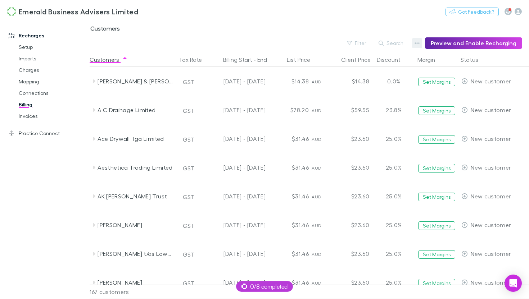
click at [419, 42] on icon "button" at bounding box center [416, 43] width 5 height 6
click at [354, 66] on p "Discount Split" at bounding box center [375, 66] width 87 height 9
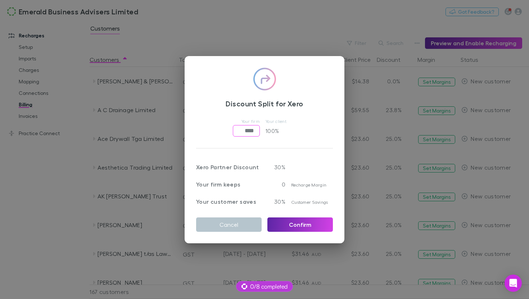
click at [255, 130] on input "****" at bounding box center [246, 131] width 27 height 12
type input "****"
type input "*****"
click at [308, 227] on button "Confirm" at bounding box center [299, 225] width 65 height 14
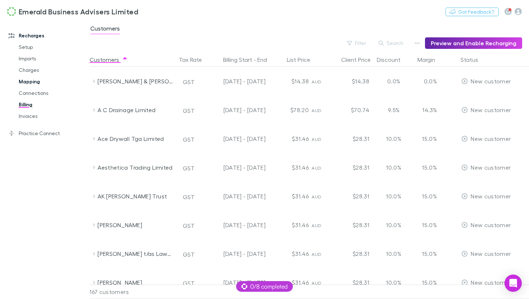
click at [26, 84] on link "Mapping" at bounding box center [50, 82] width 77 height 12
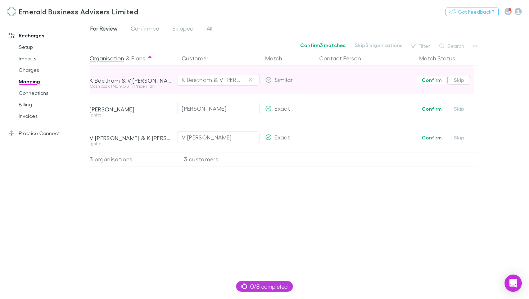
click at [461, 81] on button "Skip" at bounding box center [458, 80] width 23 height 9
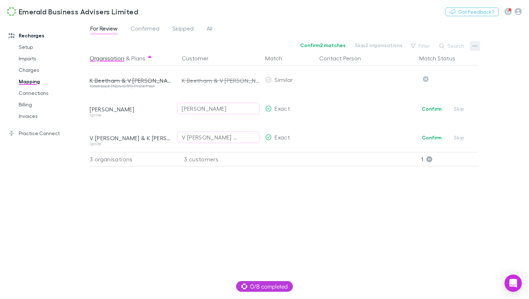
click at [474, 46] on icon "button" at bounding box center [474, 46] width 5 height 6
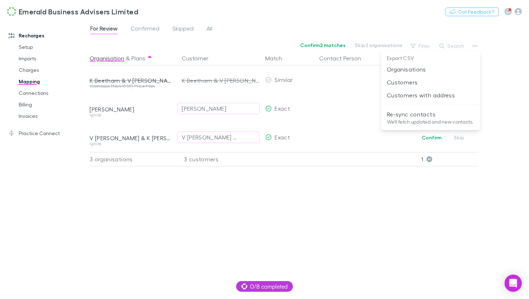
click at [153, 29] on div at bounding box center [264, 149] width 529 height 299
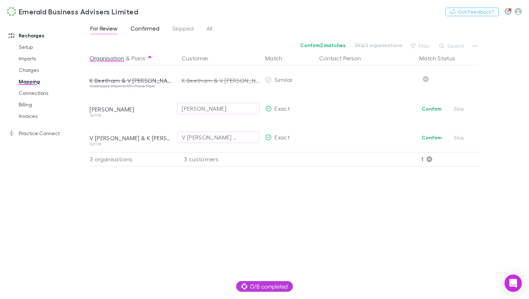
click at [143, 31] on span "Confirmed" at bounding box center [145, 29] width 29 height 9
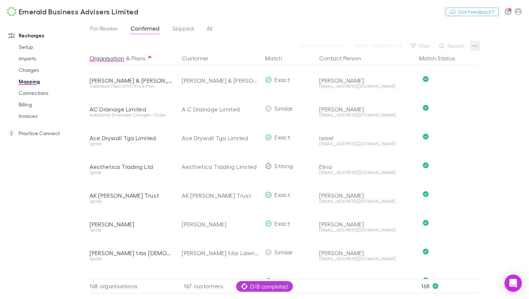
click at [472, 49] on button "button" at bounding box center [475, 46] width 10 height 10
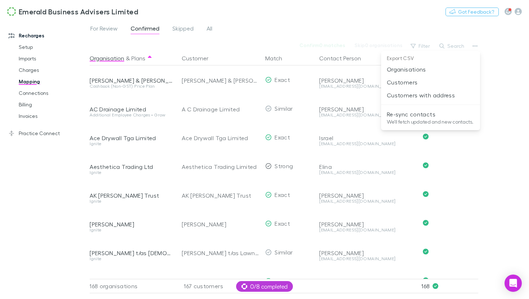
click at [108, 29] on div at bounding box center [264, 149] width 529 height 299
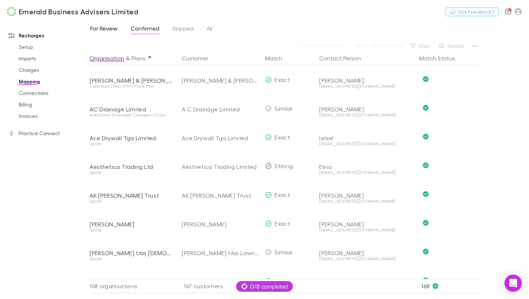
click at [102, 29] on span "For Review" at bounding box center [103, 29] width 27 height 9
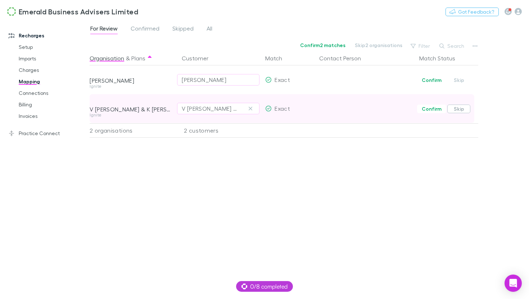
click at [463, 110] on button "Skip" at bounding box center [458, 109] width 23 height 9
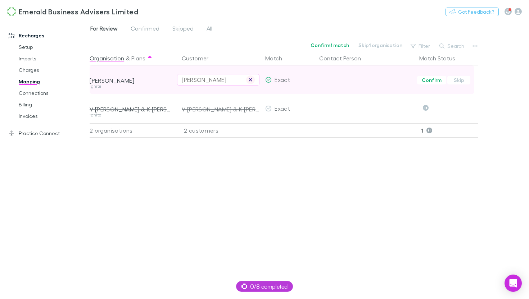
click at [249, 82] on icon "button" at bounding box center [250, 80] width 4 height 6
click at [234, 82] on div "Select a customer" at bounding box center [218, 80] width 73 height 9
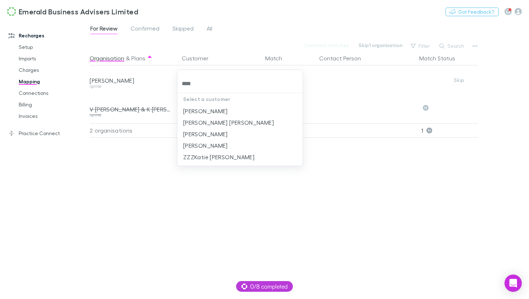
type input "****"
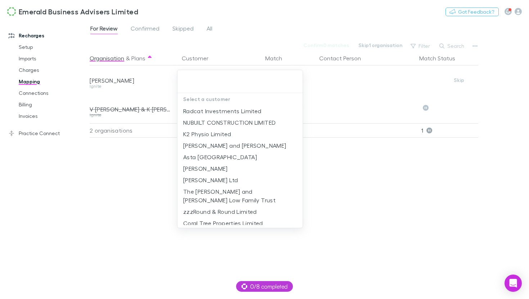
click at [481, 121] on div at bounding box center [264, 149] width 529 height 299
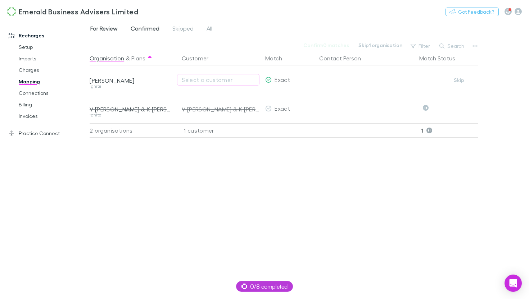
click at [152, 32] on span "Confirmed" at bounding box center [145, 29] width 29 height 9
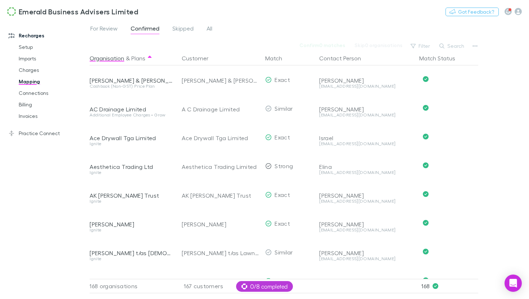
click at [197, 26] on div "For Review Confirmed Skipped All" at bounding box center [154, 30] width 129 height 12
click at [181, 29] on span "Skipped" at bounding box center [182, 29] width 21 height 9
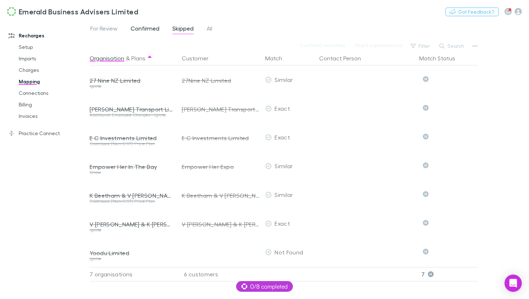
click at [146, 32] on span "Confirmed" at bounding box center [145, 29] width 29 height 9
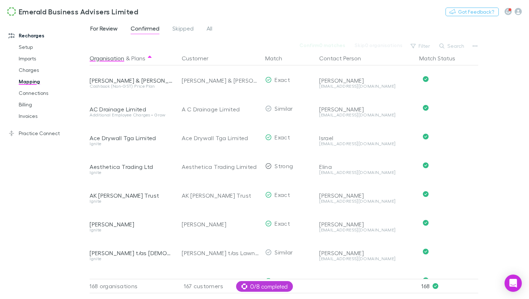
click at [90, 32] on span "For Review" at bounding box center [103, 29] width 27 height 9
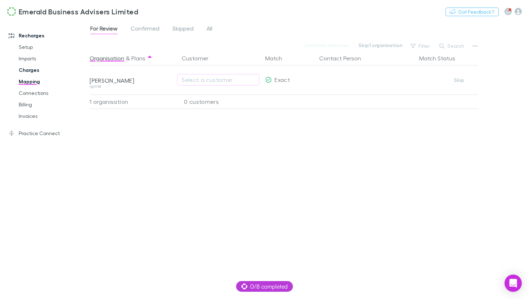
click at [34, 73] on link "Charges" at bounding box center [50, 70] width 77 height 12
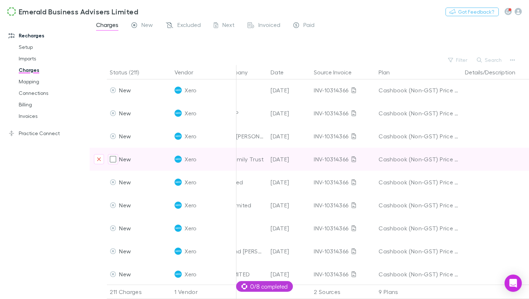
scroll to position [1, 64]
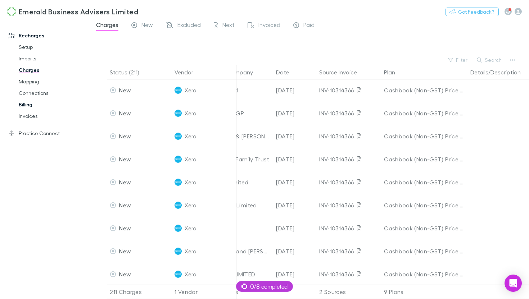
click at [29, 105] on link "Billing" at bounding box center [50, 105] width 77 height 12
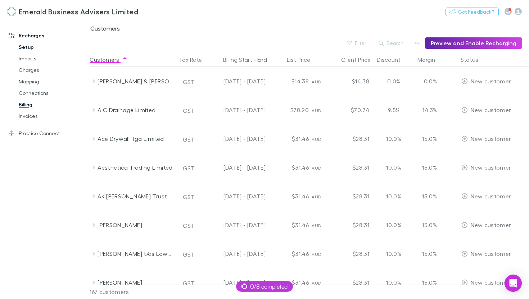
click at [28, 48] on link "Setup" at bounding box center [50, 47] width 77 height 12
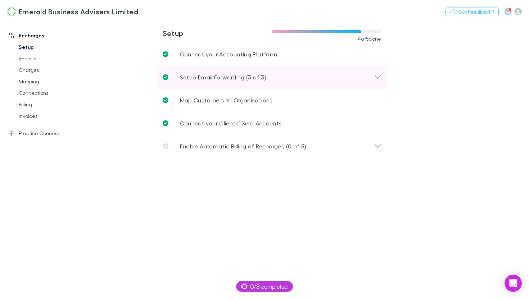
click at [206, 77] on p "Setup Email Forwarding (3 of 3)" at bounding box center [223, 77] width 86 height 9
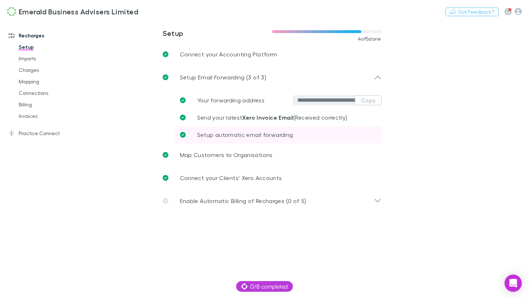
click at [217, 136] on span "Setup automatic email forwarding" at bounding box center [245, 134] width 96 height 7
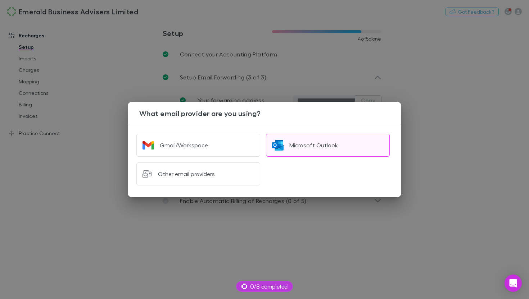
click at [314, 147] on div "Microsoft Outlook" at bounding box center [313, 145] width 49 height 7
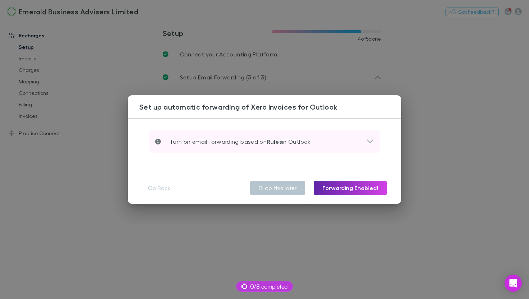
click at [371, 142] on icon at bounding box center [370, 141] width 8 height 9
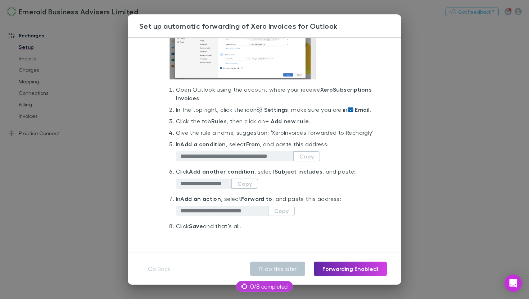
scroll to position [81, 0]
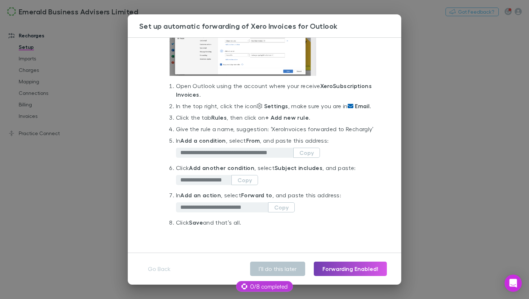
click at [343, 269] on button "Forwarding Enabled!" at bounding box center [350, 269] width 73 height 14
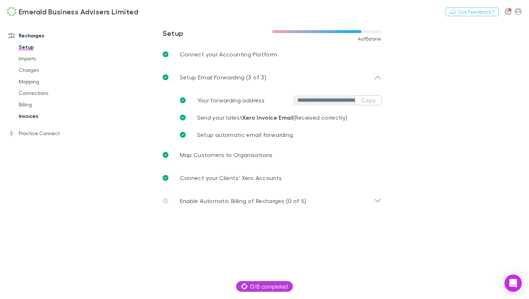
click at [31, 118] on link "Invoices" at bounding box center [50, 116] width 77 height 12
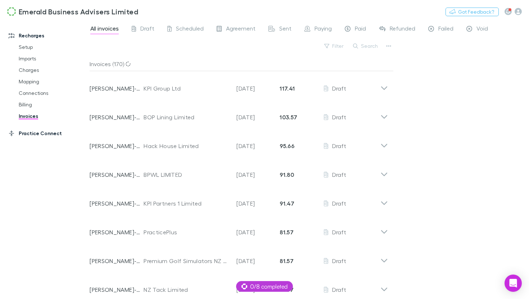
click at [43, 137] on link "Practice Connect" at bounding box center [44, 134] width 87 height 12
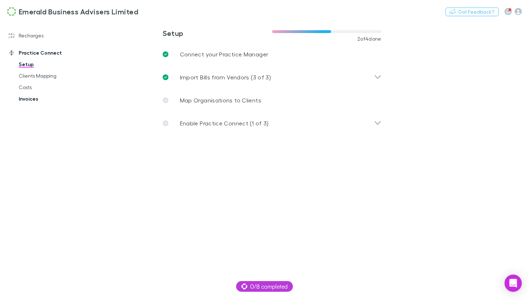
click at [36, 100] on link "Invoices" at bounding box center [50, 99] width 77 height 12
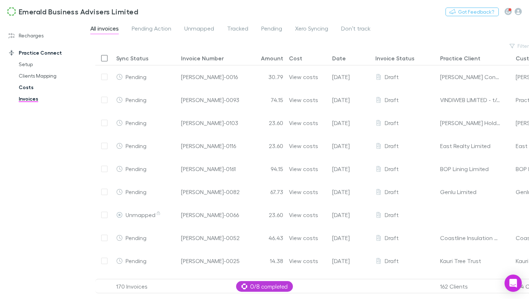
click at [31, 89] on link "Costs" at bounding box center [50, 88] width 77 height 12
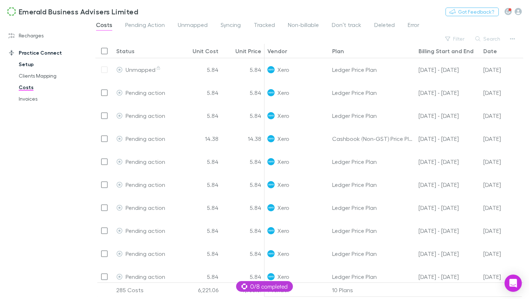
click at [30, 63] on link "Setup" at bounding box center [50, 65] width 77 height 12
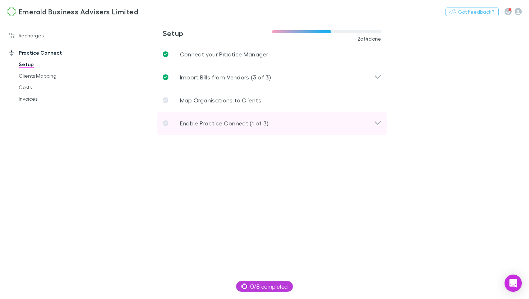
click at [222, 125] on p "Enable Practice Connect (1 of 3)" at bounding box center [224, 123] width 89 height 9
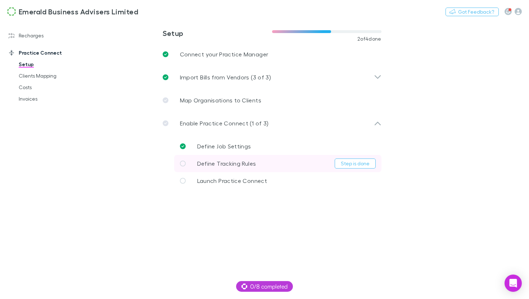
click at [216, 166] on span "Define Tracking Rules" at bounding box center [226, 163] width 59 height 7
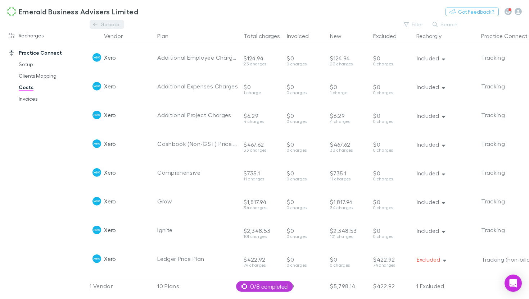
click at [97, 25] on icon at bounding box center [95, 24] width 4 height 5
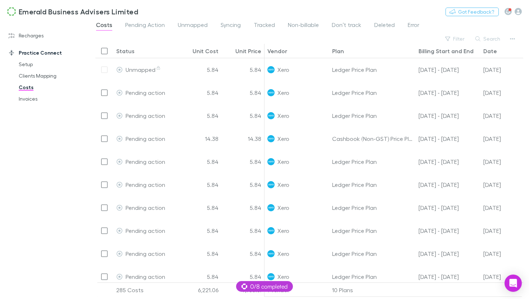
click at [23, 90] on link "Costs" at bounding box center [50, 88] width 77 height 12
click at [29, 67] on link "Setup" at bounding box center [50, 65] width 77 height 12
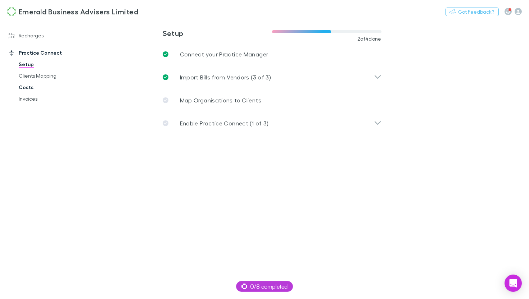
click at [25, 88] on link "Costs" at bounding box center [50, 88] width 77 height 12
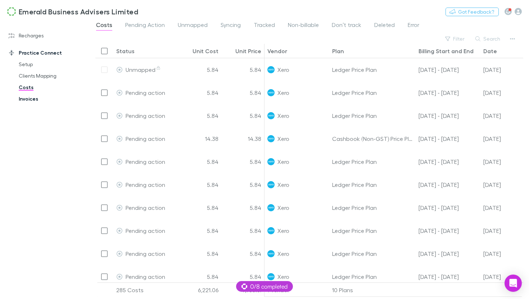
click at [32, 98] on link "Invoices" at bounding box center [50, 99] width 77 height 12
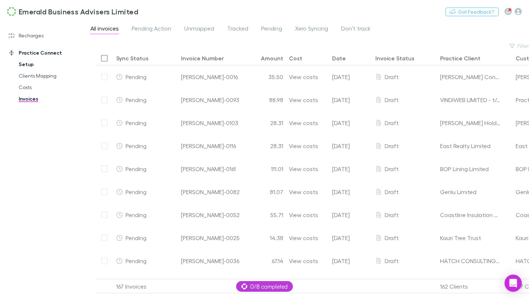
click at [28, 65] on link "Setup" at bounding box center [50, 65] width 77 height 12
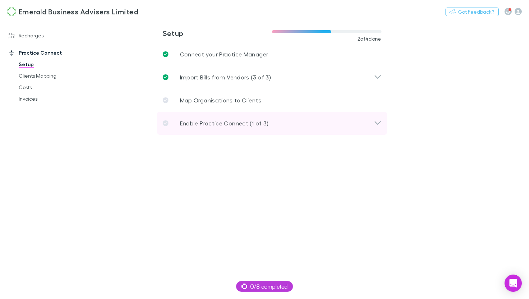
click at [204, 126] on p "Enable Practice Connect (1 of 3)" at bounding box center [224, 123] width 89 height 9
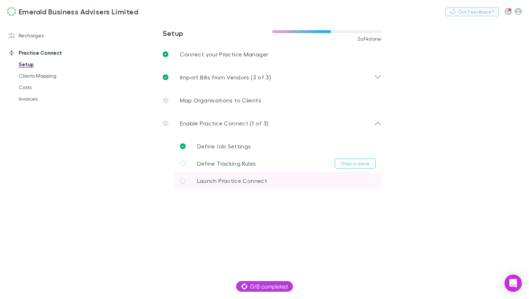
click at [227, 181] on span "Launch Practice Connect" at bounding box center [232, 180] width 70 height 7
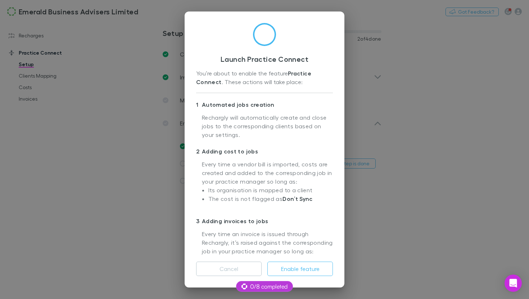
click at [385, 232] on div "Launch Practice Connect You’re about to enable the feature Practice Connect . T…" at bounding box center [264, 149] width 529 height 299
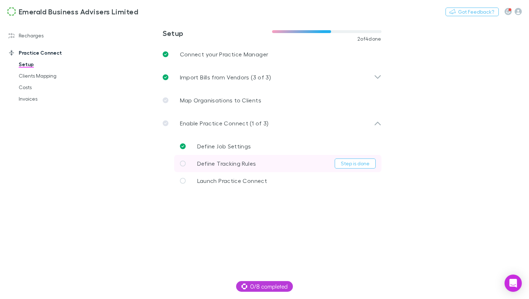
click at [182, 163] on icon at bounding box center [183, 164] width 6 height 6
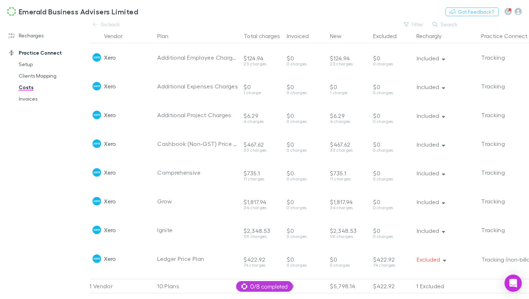
click at [25, 91] on link "Costs" at bounding box center [50, 88] width 77 height 12
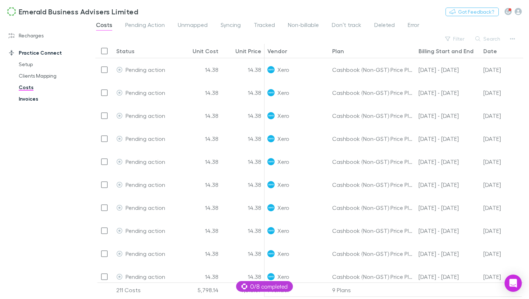
click at [26, 101] on link "Invoices" at bounding box center [50, 99] width 77 height 12
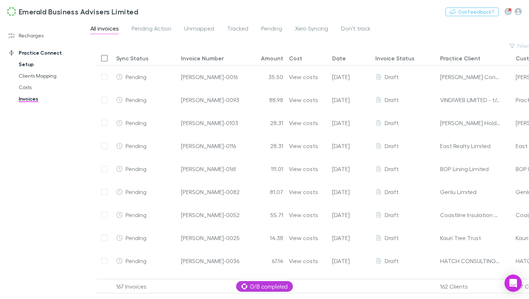
click at [28, 68] on link "Setup" at bounding box center [50, 65] width 77 height 12
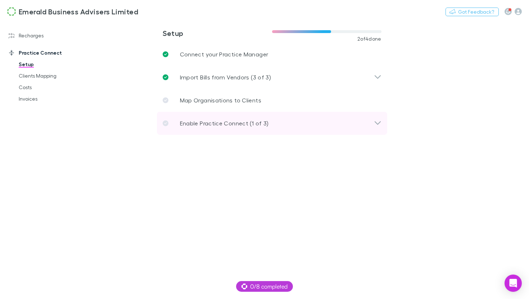
click at [193, 126] on p "Enable Practice Connect (1 of 3)" at bounding box center [224, 123] width 89 height 9
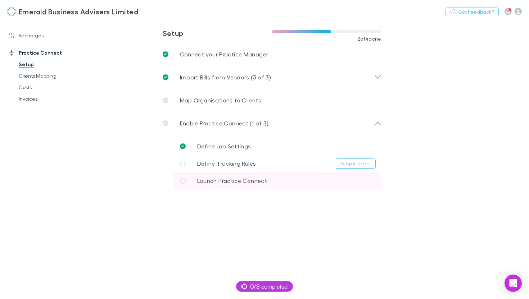
click at [196, 184] on div "Launch Practice Connect" at bounding box center [225, 181] width 90 height 9
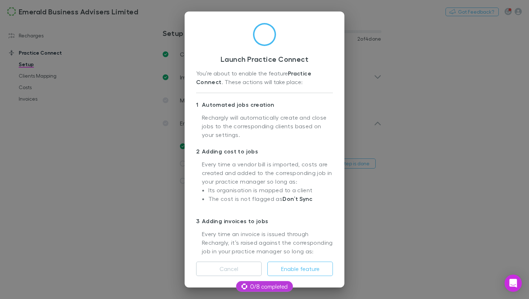
scroll to position [29, 0]
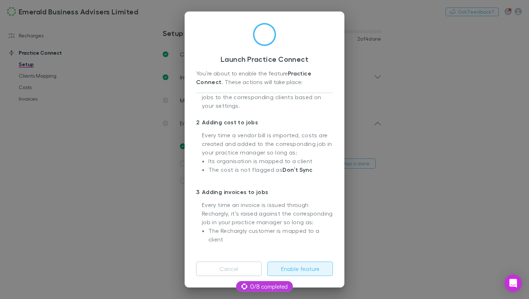
click at [299, 269] on button "Enable feature" at bounding box center [299, 269] width 65 height 14
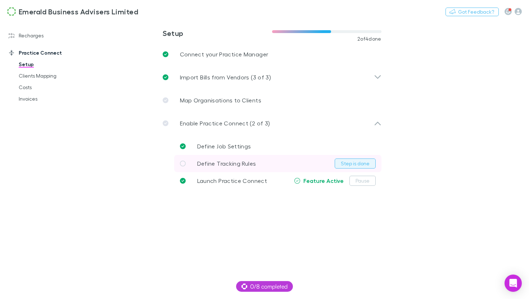
click at [360, 166] on button "Step is done" at bounding box center [354, 164] width 41 height 10
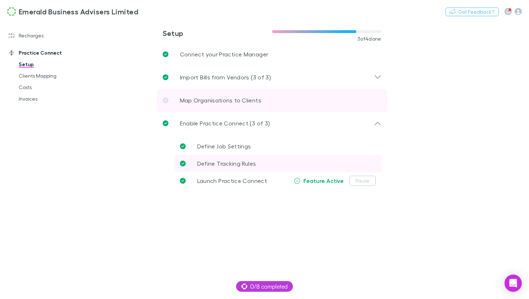
click at [250, 103] on p "Map Organisations to Clients" at bounding box center [220, 100] width 81 height 9
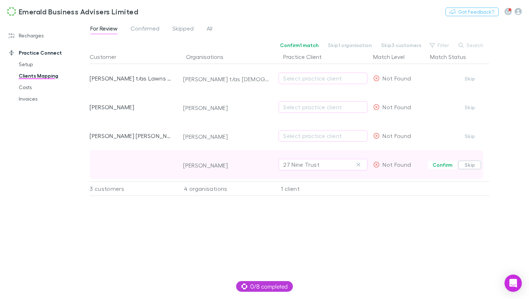
click at [471, 168] on button "Skip" at bounding box center [469, 165] width 23 height 9
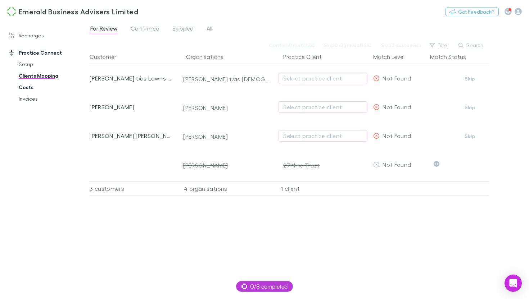
click at [19, 87] on link "Costs" at bounding box center [50, 88] width 77 height 12
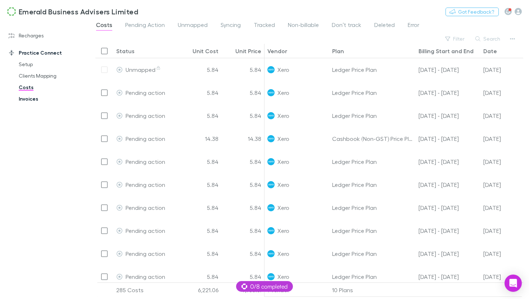
click at [42, 100] on link "Invoices" at bounding box center [50, 99] width 77 height 12
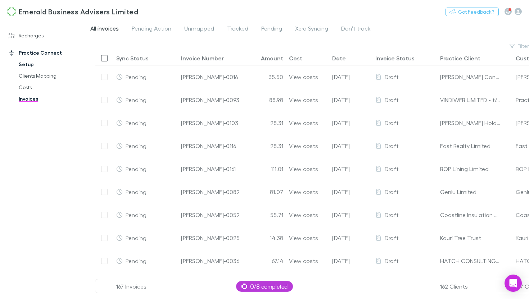
click at [30, 65] on link "Setup" at bounding box center [50, 65] width 77 height 12
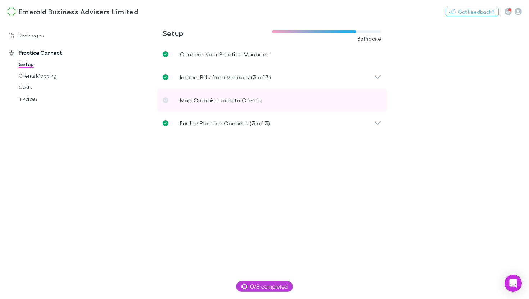
click at [189, 103] on p "Map Organisations to Clients" at bounding box center [220, 100] width 81 height 9
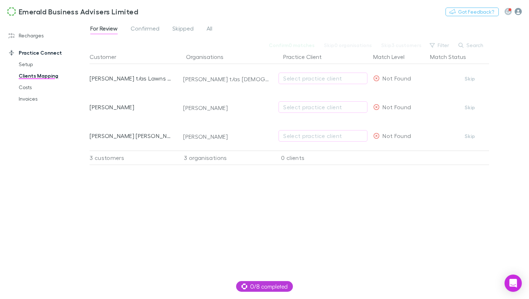
click at [518, 13] on icon "button" at bounding box center [517, 11] width 7 height 7
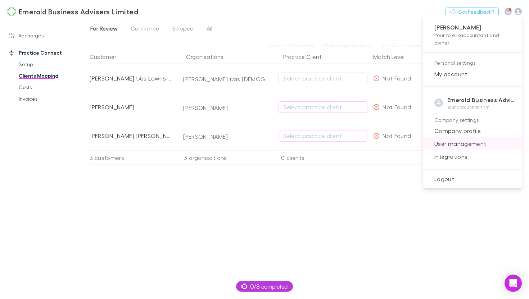
click at [459, 144] on span "User management" at bounding box center [471, 144] width 87 height 9
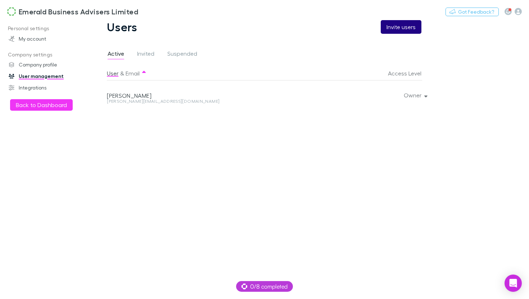
click at [408, 28] on button "Invite users" at bounding box center [400, 27] width 41 height 14
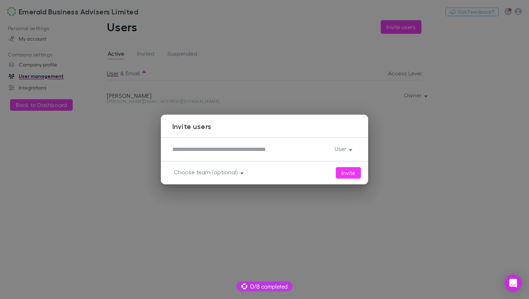
click at [204, 149] on textarea at bounding box center [250, 149] width 156 height 8
type textarea "**********"
click at [346, 149] on button "User" at bounding box center [343, 149] width 28 height 10
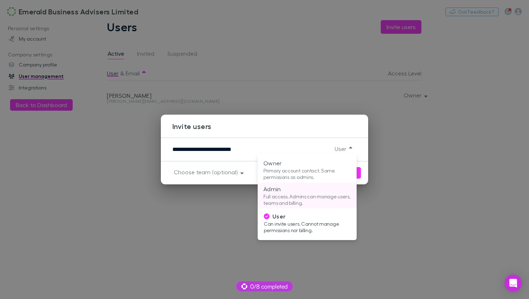
click at [284, 190] on p "Admin" at bounding box center [306, 189] width 87 height 9
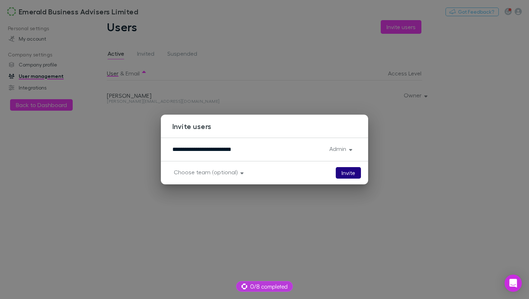
click at [351, 176] on button "Invite" at bounding box center [347, 173] width 25 height 12
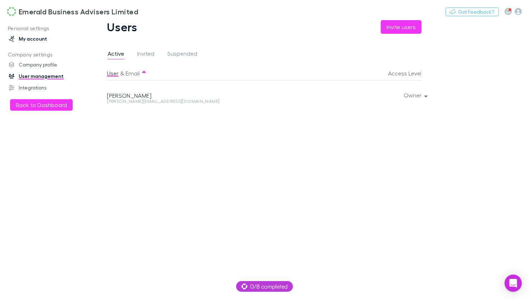
click at [39, 41] on link "My account" at bounding box center [44, 39] width 87 height 12
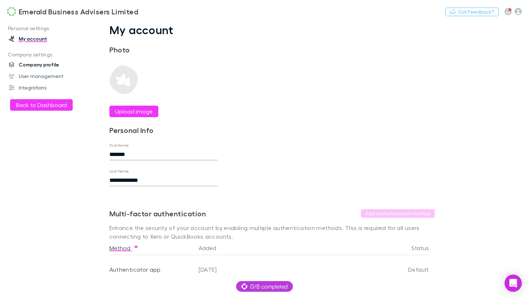
click at [40, 64] on link "Company profile" at bounding box center [44, 65] width 87 height 12
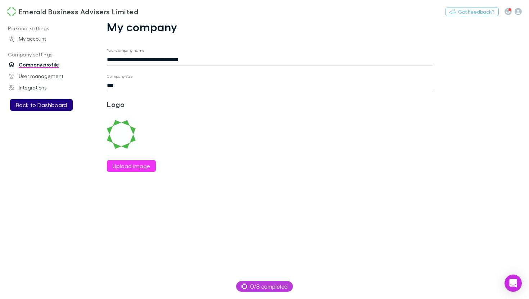
click at [35, 107] on button "Back to Dashboard" at bounding box center [41, 105] width 63 height 12
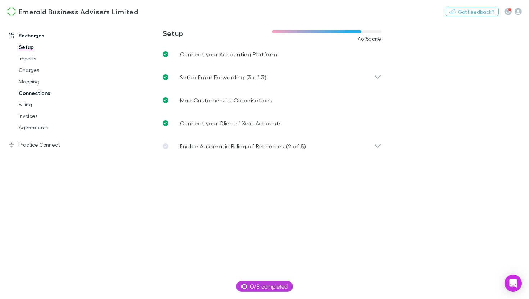
click at [35, 93] on link "Connections" at bounding box center [50, 93] width 77 height 12
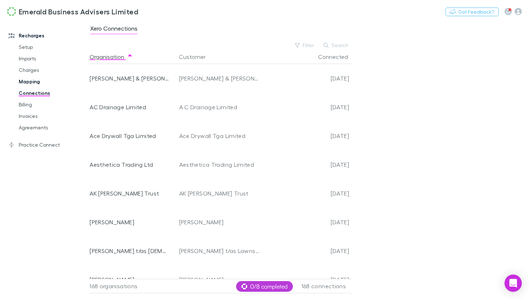
click at [33, 84] on link "Mapping" at bounding box center [50, 82] width 77 height 12
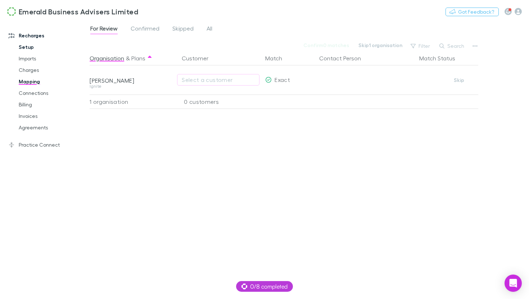
click at [29, 48] on link "Setup" at bounding box center [50, 47] width 77 height 12
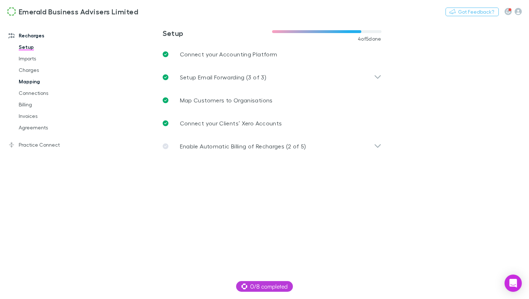
click at [36, 82] on link "Mapping" at bounding box center [50, 82] width 77 height 12
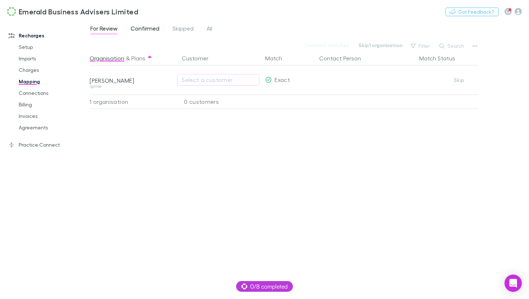
click at [149, 32] on span "Confirmed" at bounding box center [145, 29] width 29 height 9
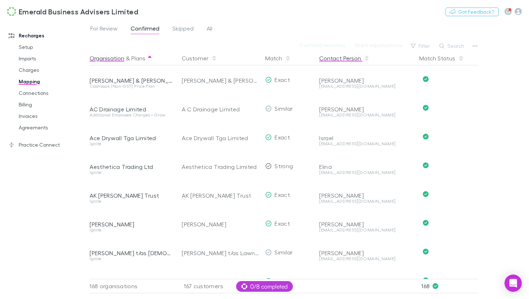
click at [344, 58] on button "Contact Person" at bounding box center [344, 58] width 50 height 14
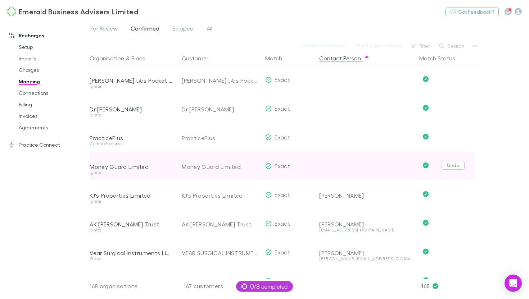
click at [453, 167] on button "Undo" at bounding box center [452, 165] width 23 height 9
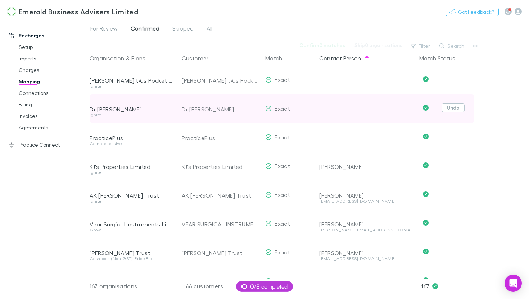
click at [454, 111] on button "Undo" at bounding box center [452, 108] width 23 height 9
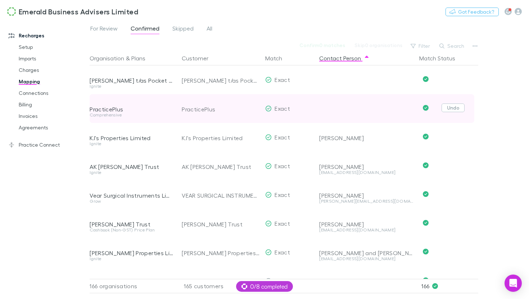
click at [454, 109] on button "Undo" at bounding box center [452, 108] width 23 height 9
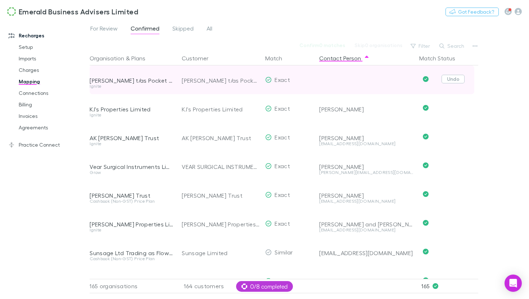
click at [454, 80] on button "Undo" at bounding box center [452, 79] width 23 height 9
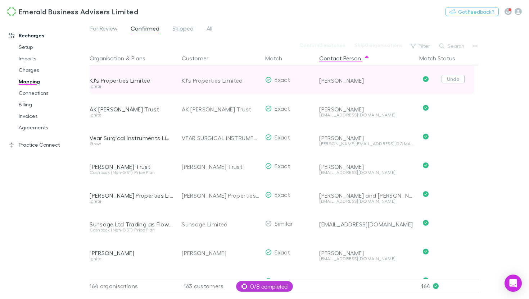
click at [454, 82] on button "Undo" at bounding box center [452, 79] width 23 height 9
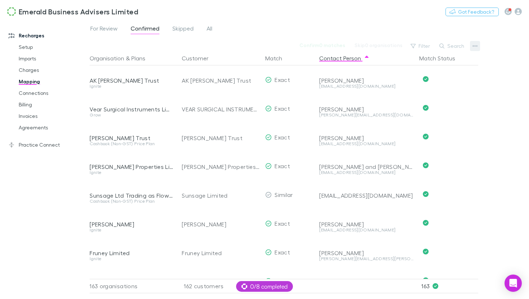
click at [478, 46] on button "button" at bounding box center [475, 46] width 10 height 10
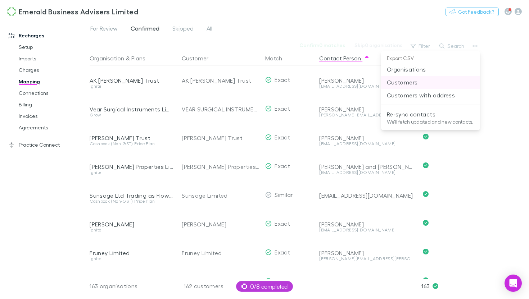
click at [415, 82] on p "Customers" at bounding box center [430, 82] width 87 height 9
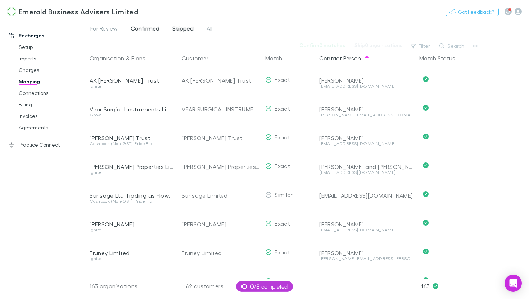
click at [188, 31] on span "Skipped" at bounding box center [182, 29] width 21 height 9
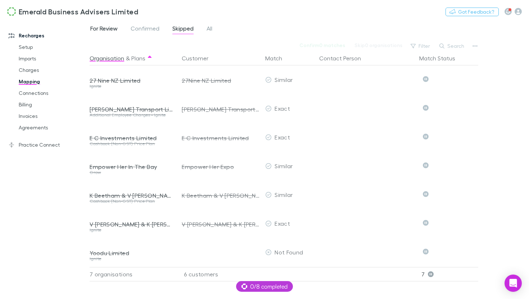
click at [104, 27] on span "For Review" at bounding box center [103, 29] width 27 height 9
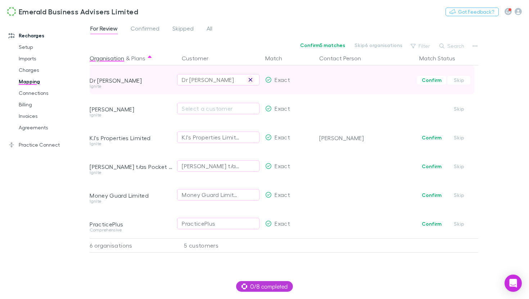
click at [248, 81] on icon "button" at bounding box center [250, 80] width 4 height 4
click at [459, 80] on button "Skip" at bounding box center [458, 80] width 23 height 9
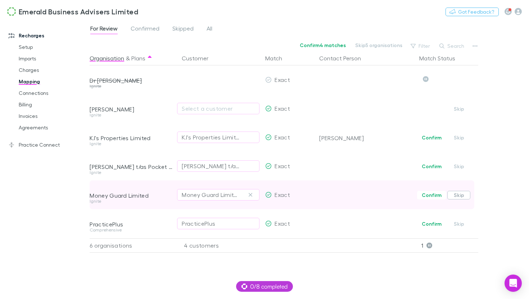
click at [463, 195] on button "Skip" at bounding box center [458, 195] width 23 height 9
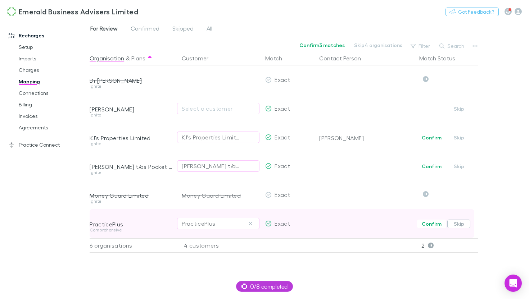
click at [457, 225] on button "Skip" at bounding box center [458, 224] width 23 height 9
click at [456, 225] on button "Undo" at bounding box center [452, 223] width 23 height 9
click at [250, 222] on icon "button" at bounding box center [250, 224] width 4 height 6
click at [221, 222] on div "Select a customer" at bounding box center [218, 223] width 73 height 9
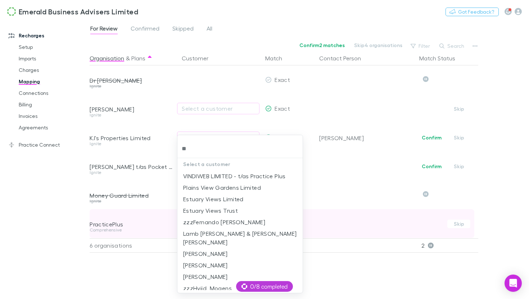
type input "***"
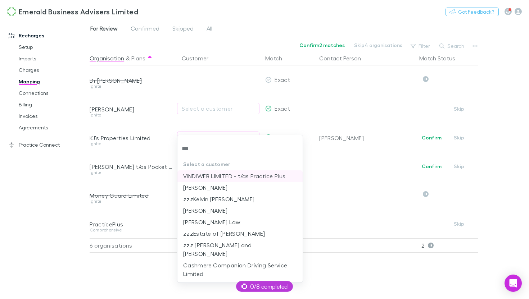
click at [268, 177] on li "VINDIWEB LIMITED - t/as Practice Plus" at bounding box center [239, 176] width 125 height 12
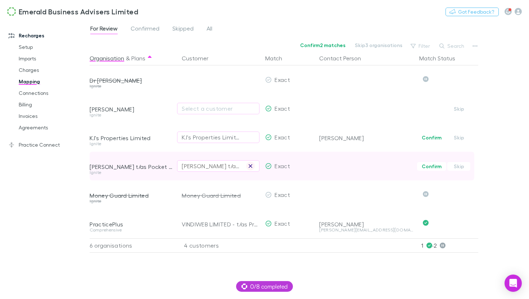
click at [249, 166] on icon "button" at bounding box center [250, 166] width 4 height 6
click at [231, 165] on div "Select a customer" at bounding box center [218, 166] width 73 height 9
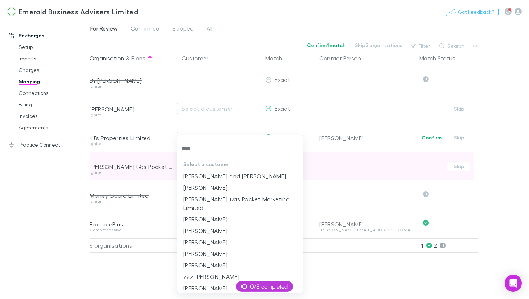
type input "*****"
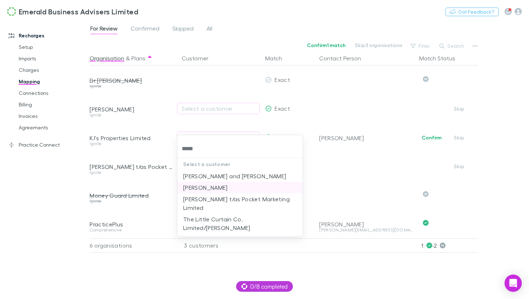
click at [244, 188] on li "Maria Page" at bounding box center [239, 188] width 125 height 12
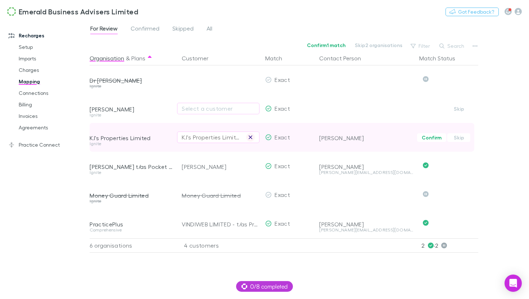
click at [252, 137] on button "button" at bounding box center [250, 137] width 9 height 9
click at [232, 138] on div "Select a customer" at bounding box center [218, 137] width 73 height 9
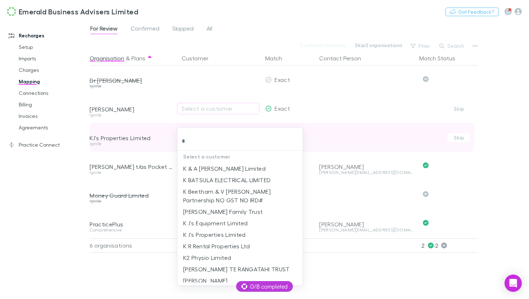
type input "**"
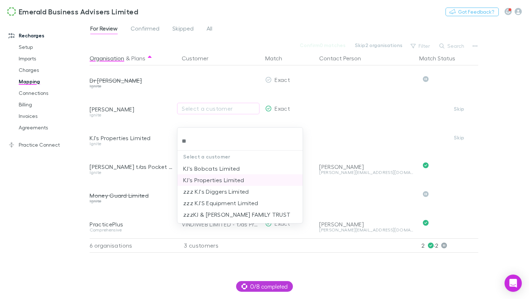
click at [233, 179] on li "KJ's Properties Limited" at bounding box center [239, 180] width 125 height 12
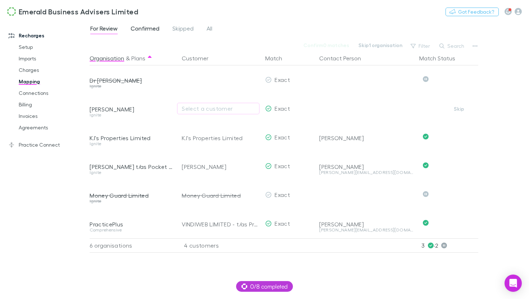
click at [143, 32] on span "Confirmed" at bounding box center [145, 29] width 29 height 9
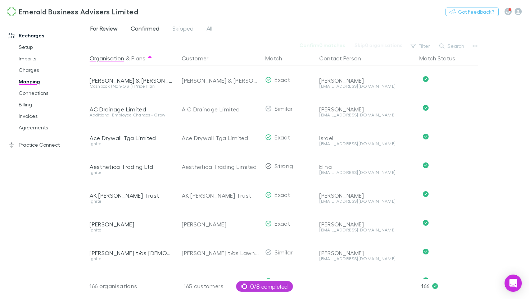
click at [110, 27] on span "For Review" at bounding box center [103, 29] width 27 height 9
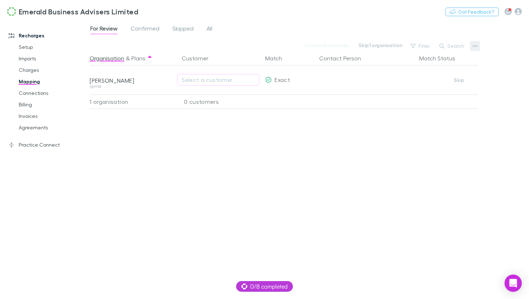
click at [472, 46] on icon "button" at bounding box center [474, 46] width 5 height 6
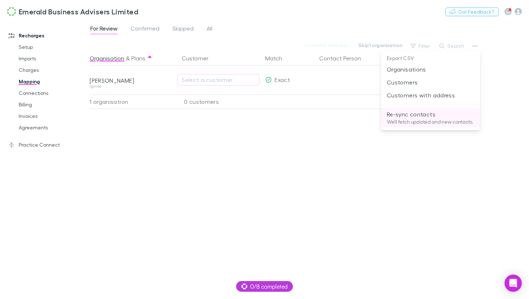
click at [417, 116] on p "Re-sync contacts" at bounding box center [430, 114] width 87 height 9
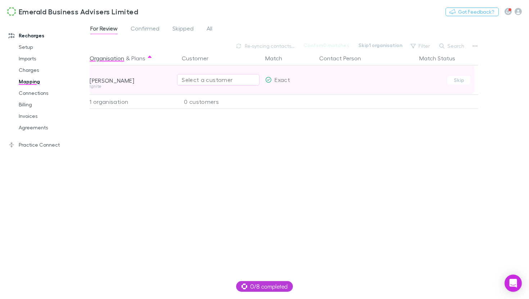
click at [206, 81] on div "Select a customer" at bounding box center [218, 80] width 73 height 9
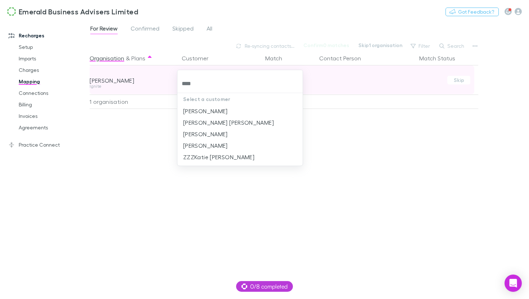
type input "*****"
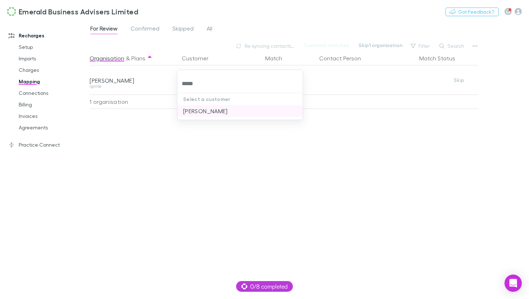
click at [228, 112] on li "[PERSON_NAME]" at bounding box center [239, 111] width 125 height 12
click at [478, 51] on div "Match Status" at bounding box center [445, 58] width 65 height 14
click at [477, 49] on button "button" at bounding box center [475, 46] width 10 height 10
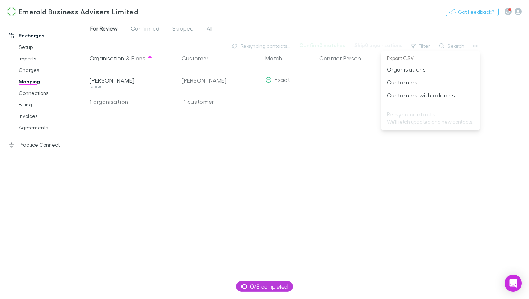
click at [443, 164] on div at bounding box center [264, 149] width 529 height 299
click at [149, 22] on div "Emerald Business Advisers Limited Nothing Got Feedback?" at bounding box center [264, 11] width 529 height 23
click at [149, 29] on span "Confirmed" at bounding box center [145, 29] width 29 height 9
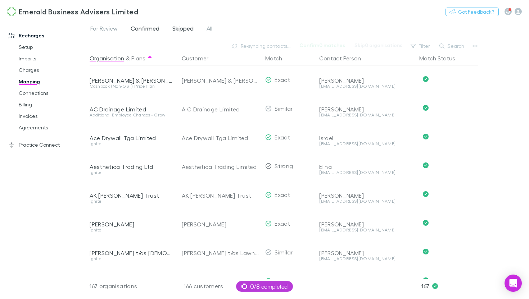
click at [187, 27] on span "Skipped" at bounding box center [182, 29] width 21 height 9
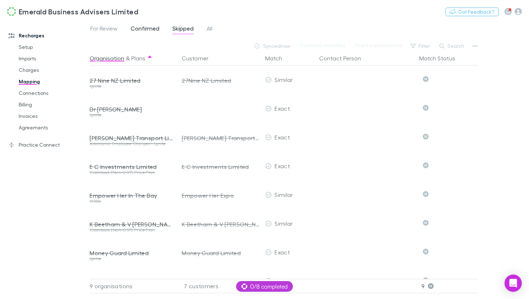
click at [152, 31] on span "Confirmed" at bounding box center [145, 29] width 29 height 9
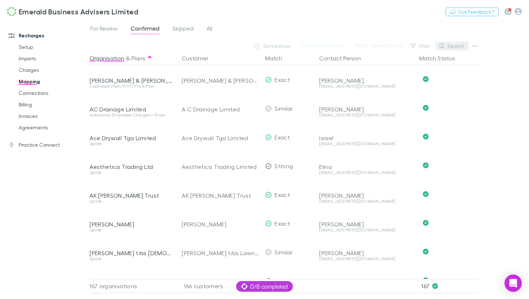
click at [447, 46] on button "Search" at bounding box center [451, 46] width 33 height 9
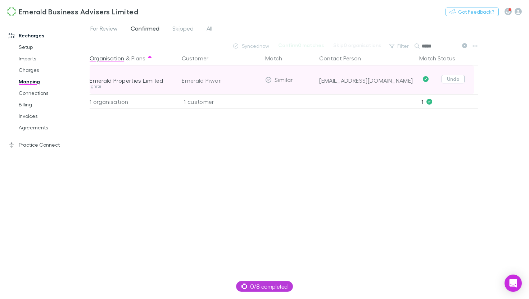
type input "*****"
click at [451, 80] on button "Undo" at bounding box center [452, 79] width 23 height 9
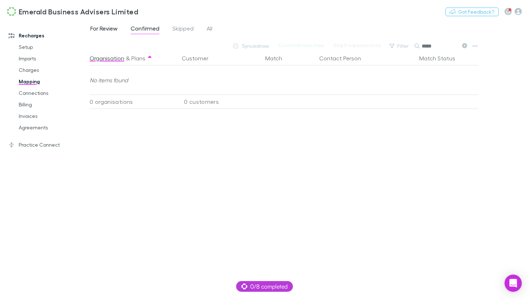
click at [103, 27] on span "For Review" at bounding box center [103, 29] width 27 height 9
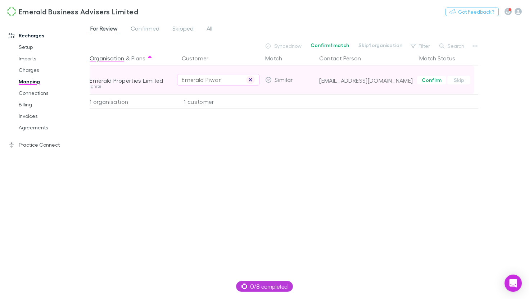
click at [252, 80] on icon "button" at bounding box center [250, 80] width 4 height 6
click at [457, 82] on button "Skip" at bounding box center [458, 80] width 23 height 9
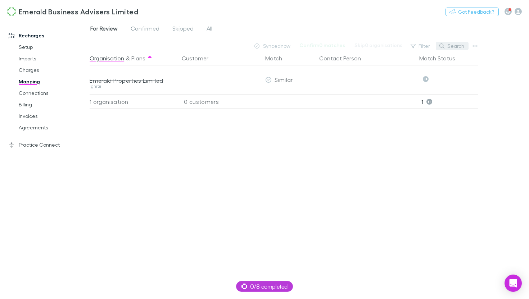
click at [462, 46] on button "Search" at bounding box center [451, 46] width 33 height 9
click at [146, 33] on span "Confirmed" at bounding box center [145, 29] width 29 height 9
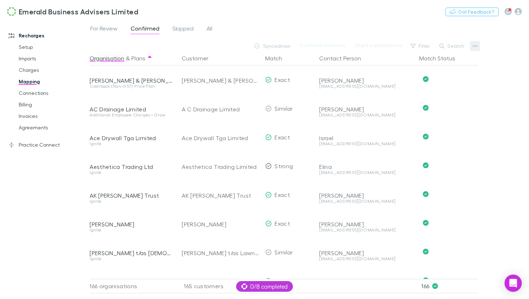
click at [475, 47] on icon "button" at bounding box center [474, 46] width 5 height 6
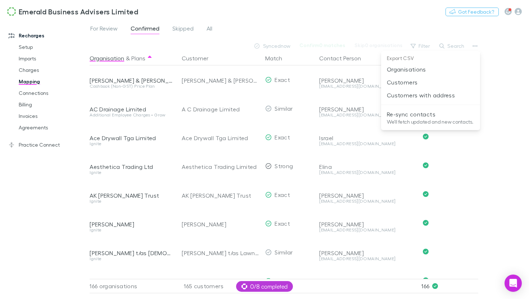
click at [454, 48] on div at bounding box center [264, 149] width 529 height 299
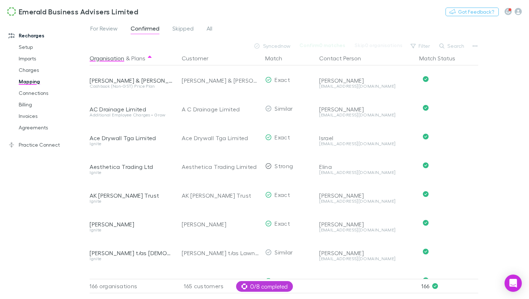
click at [454, 48] on button "Search" at bounding box center [451, 46] width 33 height 9
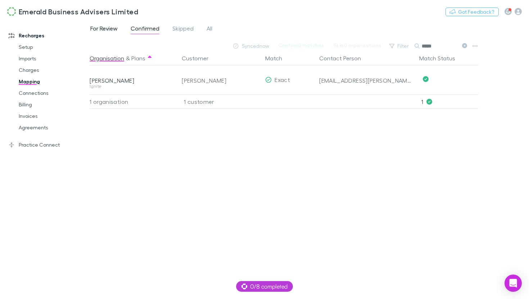
type input "*****"
click at [108, 31] on span "For Review" at bounding box center [103, 29] width 27 height 9
click at [143, 27] on span "Confirmed" at bounding box center [145, 29] width 29 height 9
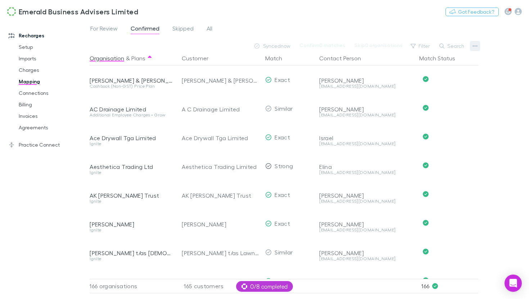
click at [477, 47] on icon "button" at bounding box center [474, 46] width 5 height 6
